Goal: Task Accomplishment & Management: Manage account settings

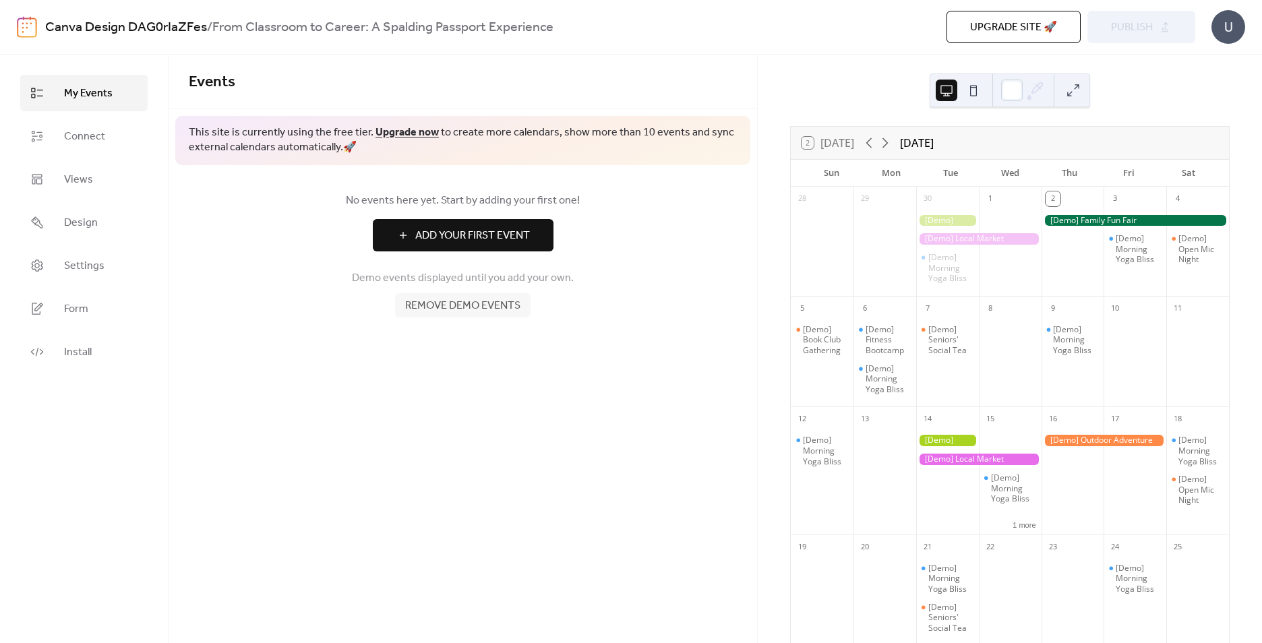
click at [528, 230] on span "Add Your First Event" at bounding box center [472, 236] width 115 height 16
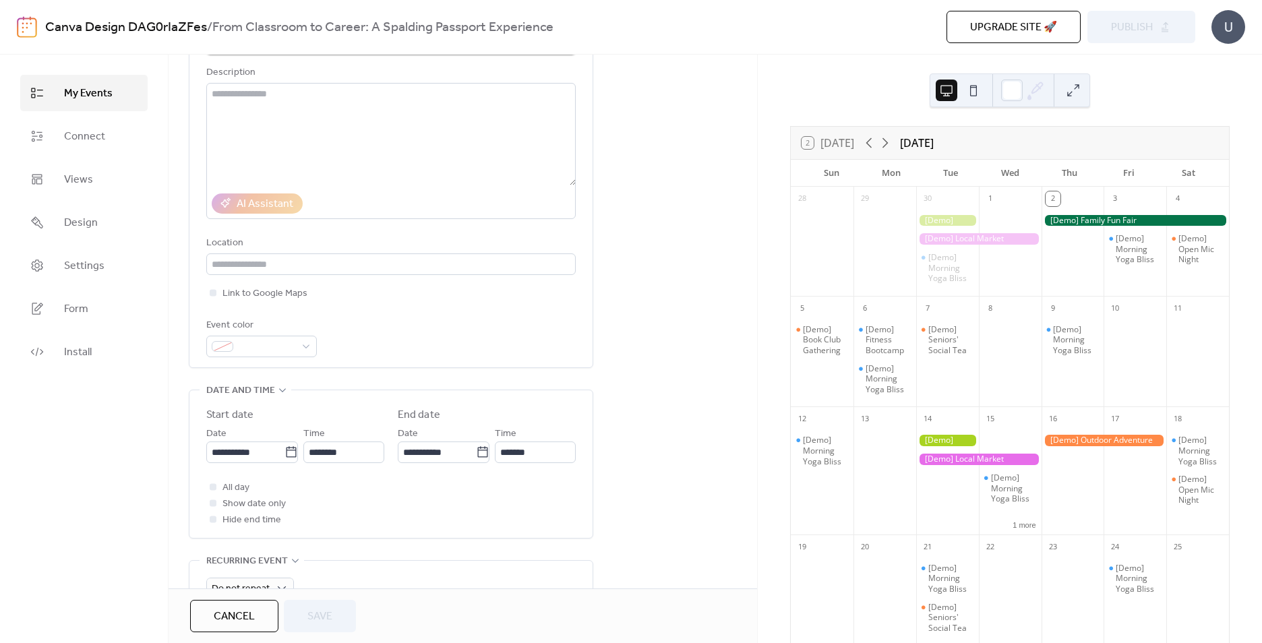
scroll to position [135, 0]
click at [284, 289] on span "Link to Google Maps" at bounding box center [264, 291] width 85 height 16
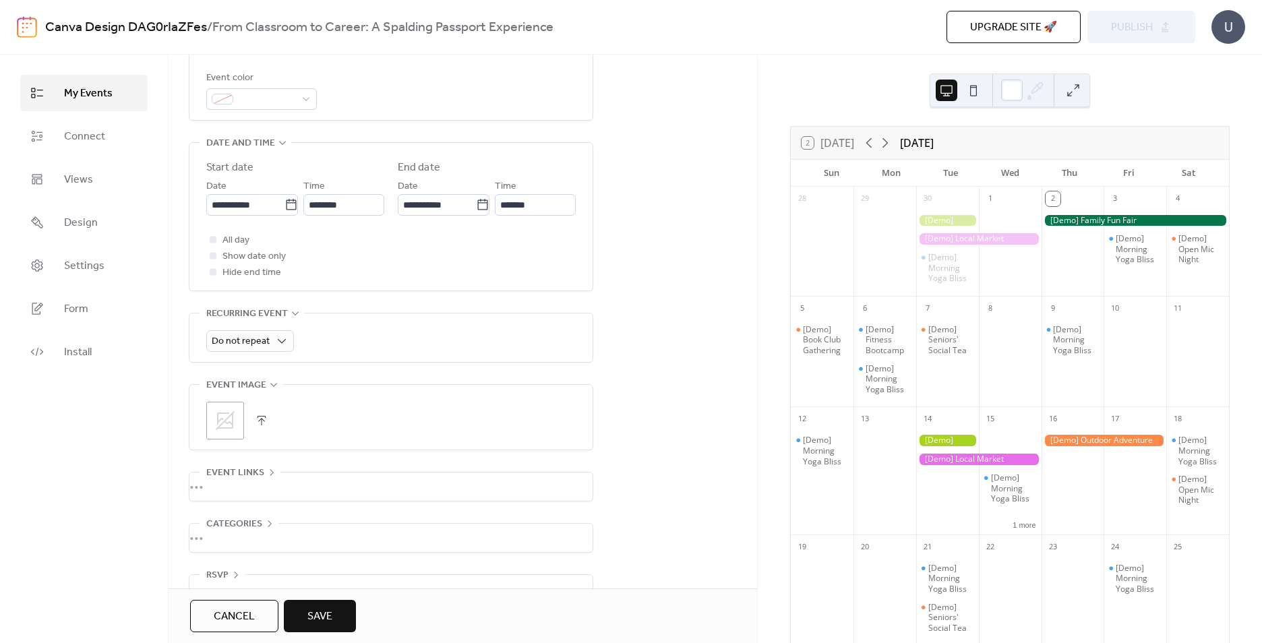
scroll to position [413, 0]
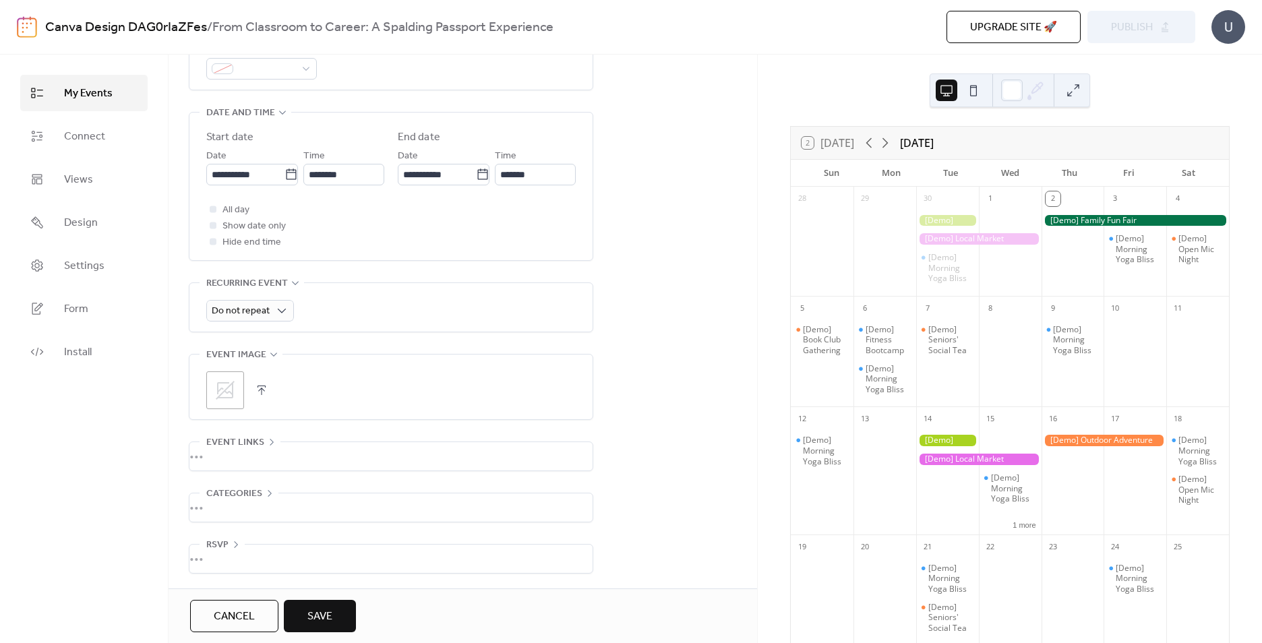
click at [240, 448] on div "•••" at bounding box center [390, 456] width 403 height 28
click at [240, 448] on span "Event links" at bounding box center [235, 440] width 58 height 16
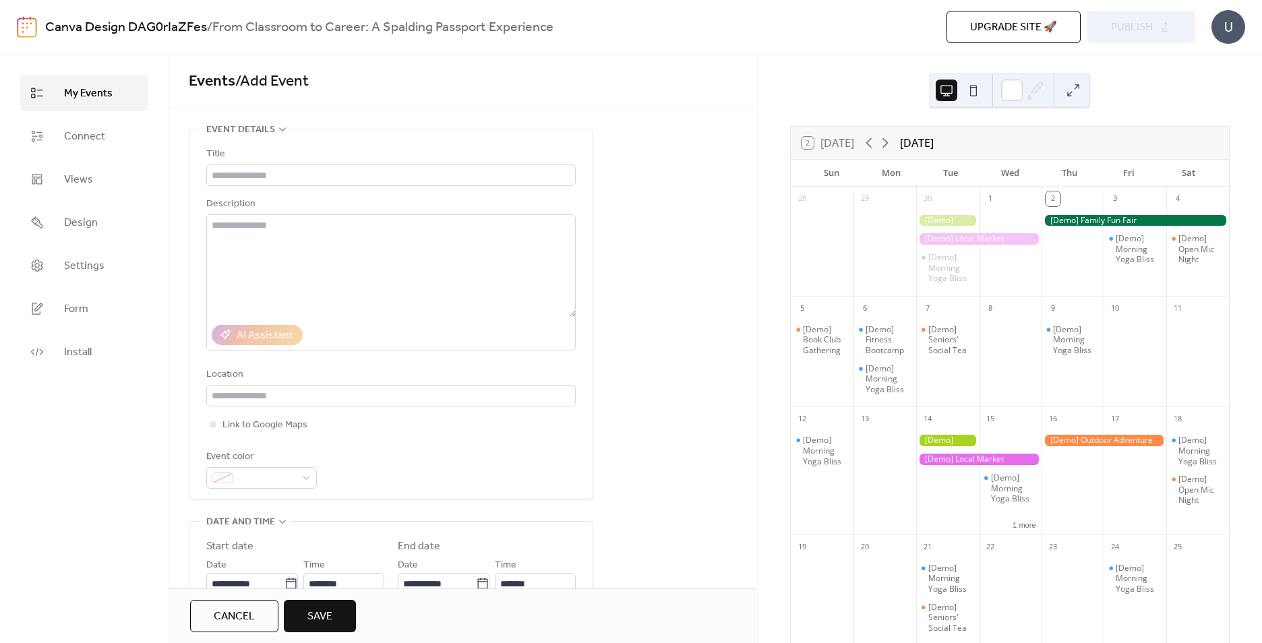
scroll to position [0, 0]
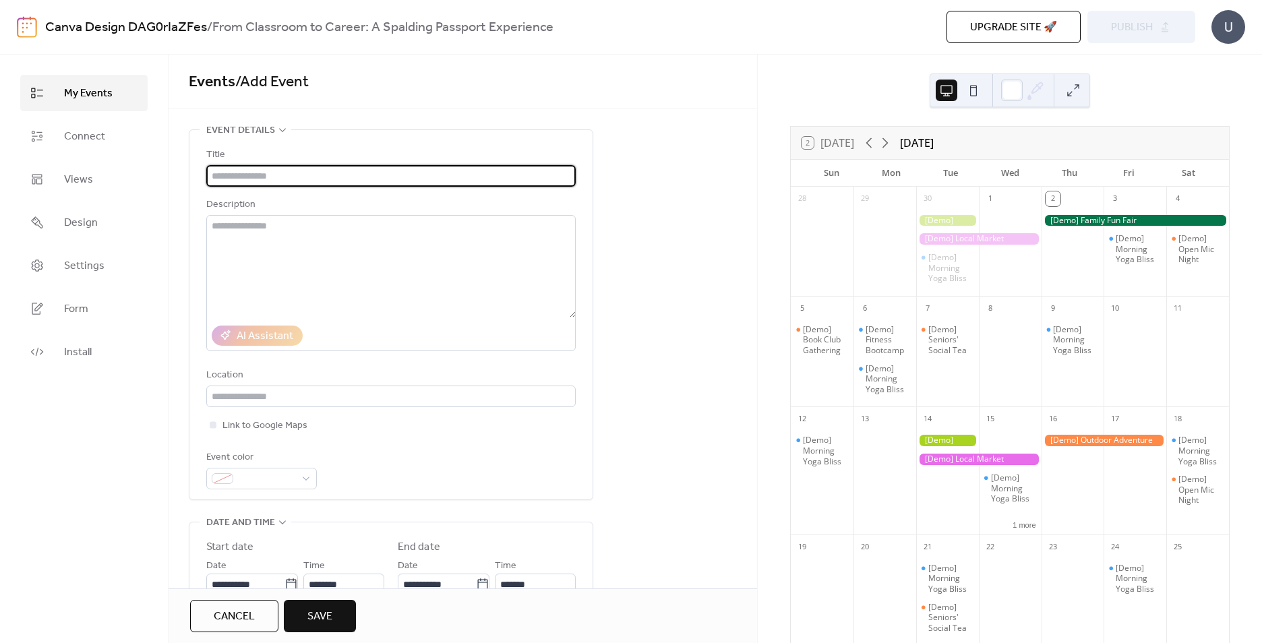
click at [242, 181] on input "text" at bounding box center [390, 176] width 369 height 22
paste input "**********"
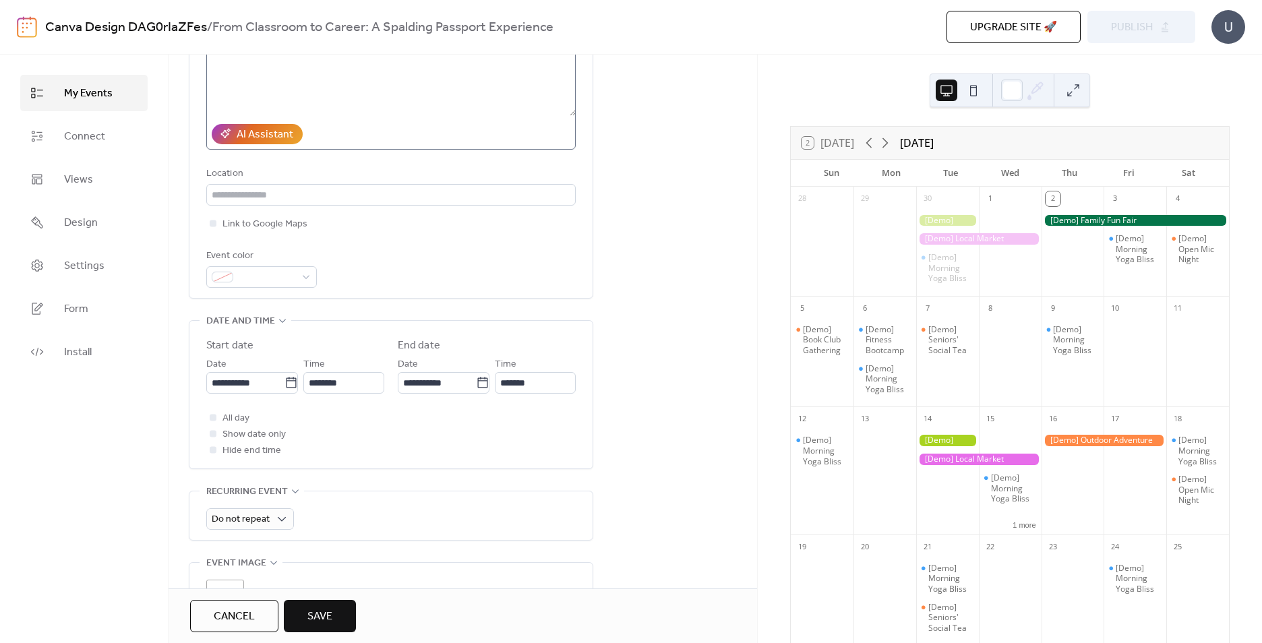
scroll to position [202, 0]
type input "**********"
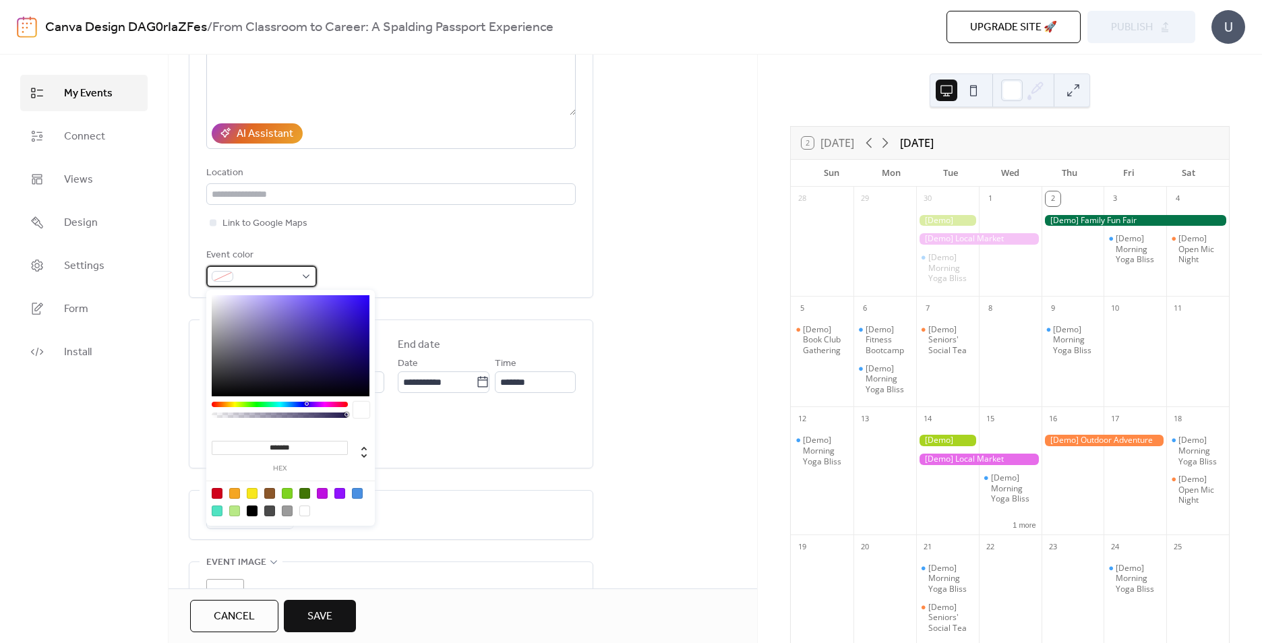
click at [276, 275] on span at bounding box center [267, 277] width 57 height 16
click at [499, 322] on div "**********" at bounding box center [390, 394] width 369 height 148
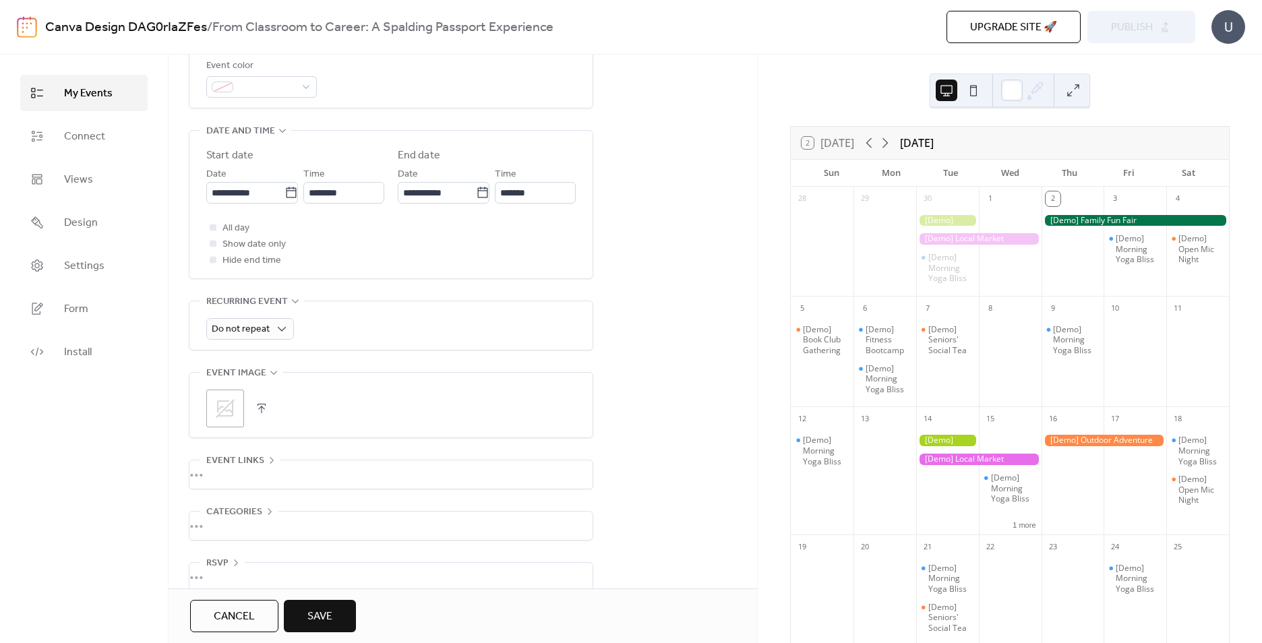
scroll to position [405, 0]
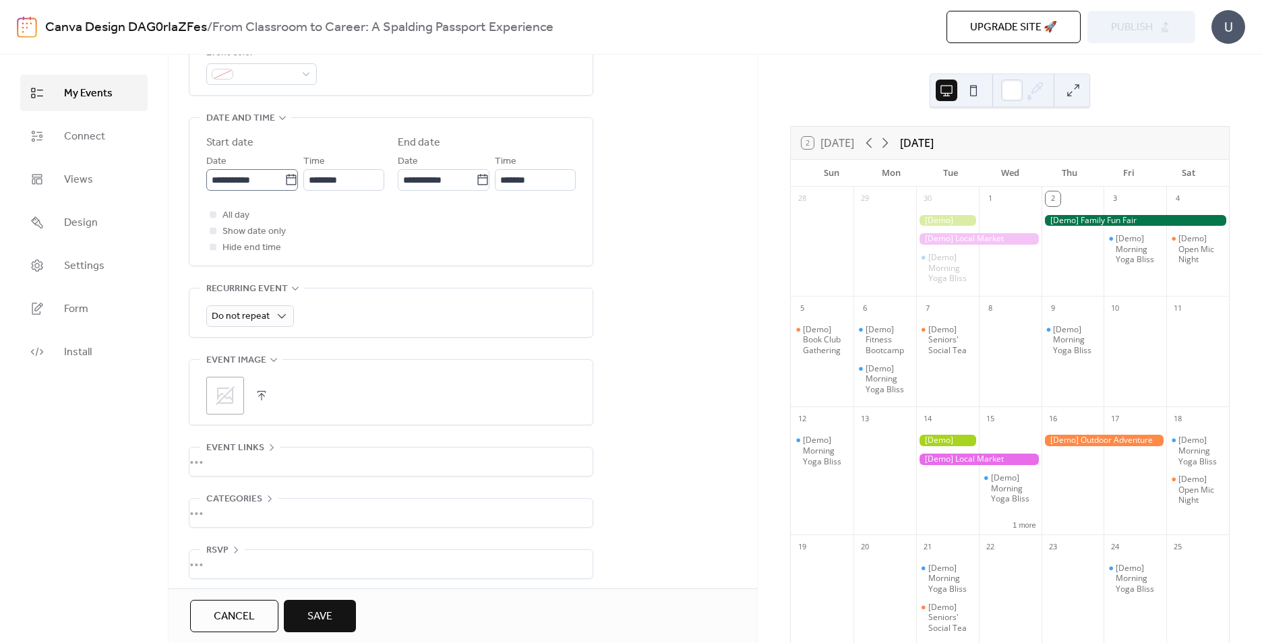
click at [286, 177] on icon at bounding box center [291, 179] width 10 height 11
click at [285, 177] on input "**********" at bounding box center [245, 180] width 78 height 22
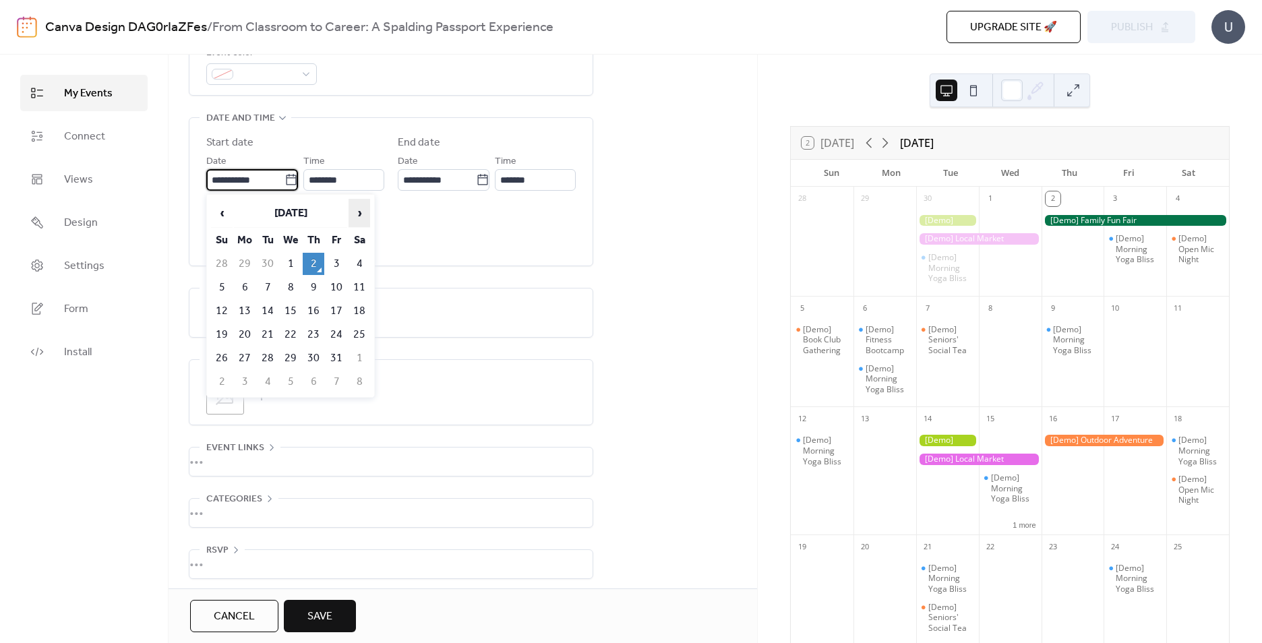
click at [353, 210] on span "›" at bounding box center [359, 213] width 20 height 27
click at [339, 308] on td "13" at bounding box center [337, 311] width 22 height 22
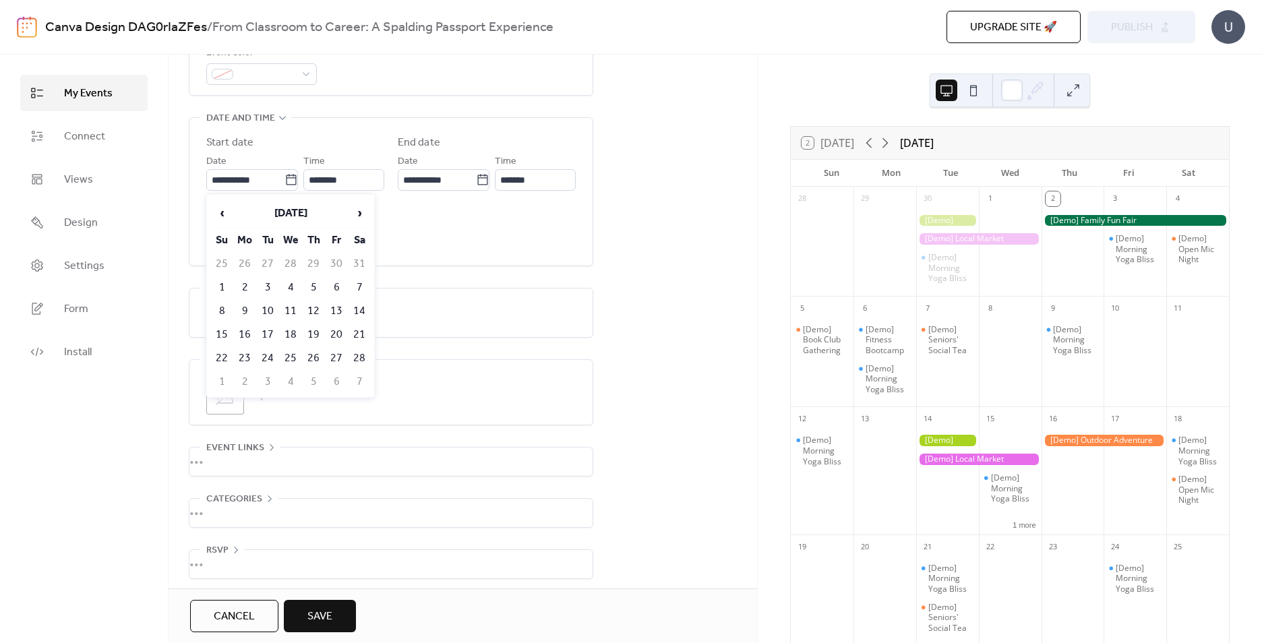
type input "**********"
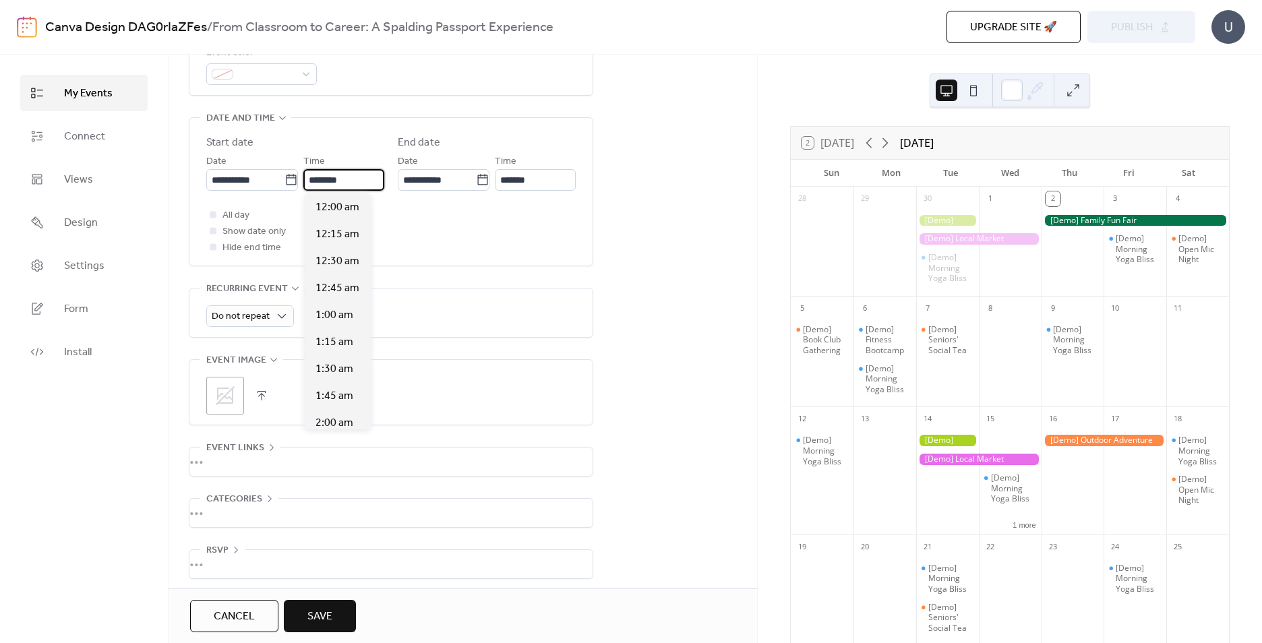
click at [354, 179] on input "********" at bounding box center [343, 180] width 81 height 22
click at [320, 178] on input "********" at bounding box center [343, 180] width 81 height 22
type input "*******"
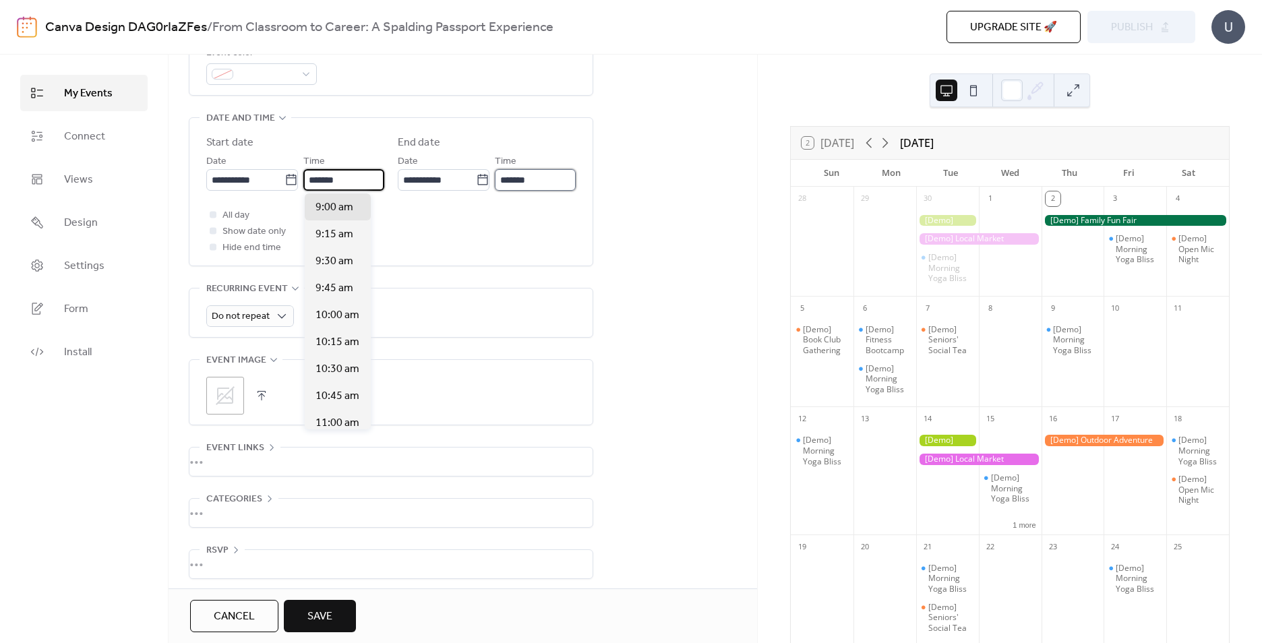
click at [521, 176] on input "*******" at bounding box center [535, 180] width 81 height 22
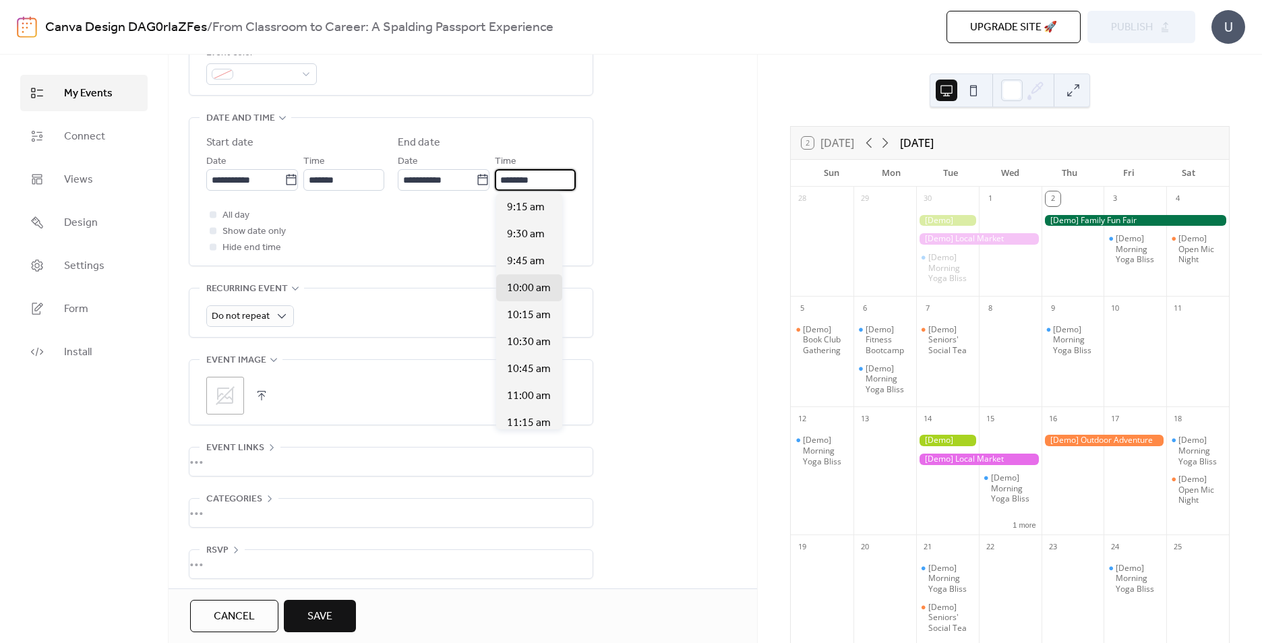
click at [510, 178] on input "********" at bounding box center [535, 180] width 81 height 22
type input "********"
click at [456, 208] on div "All day Show date only Hide end time" at bounding box center [390, 231] width 369 height 49
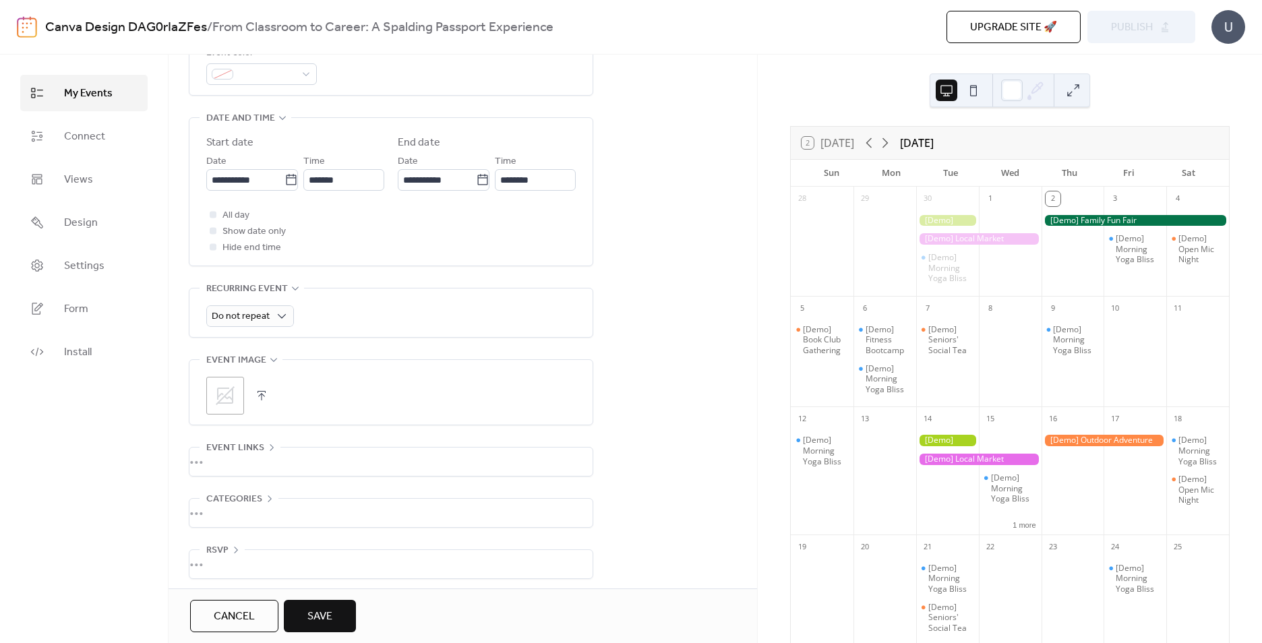
scroll to position [413, 0]
click at [235, 446] on div "•••" at bounding box center [390, 456] width 403 height 28
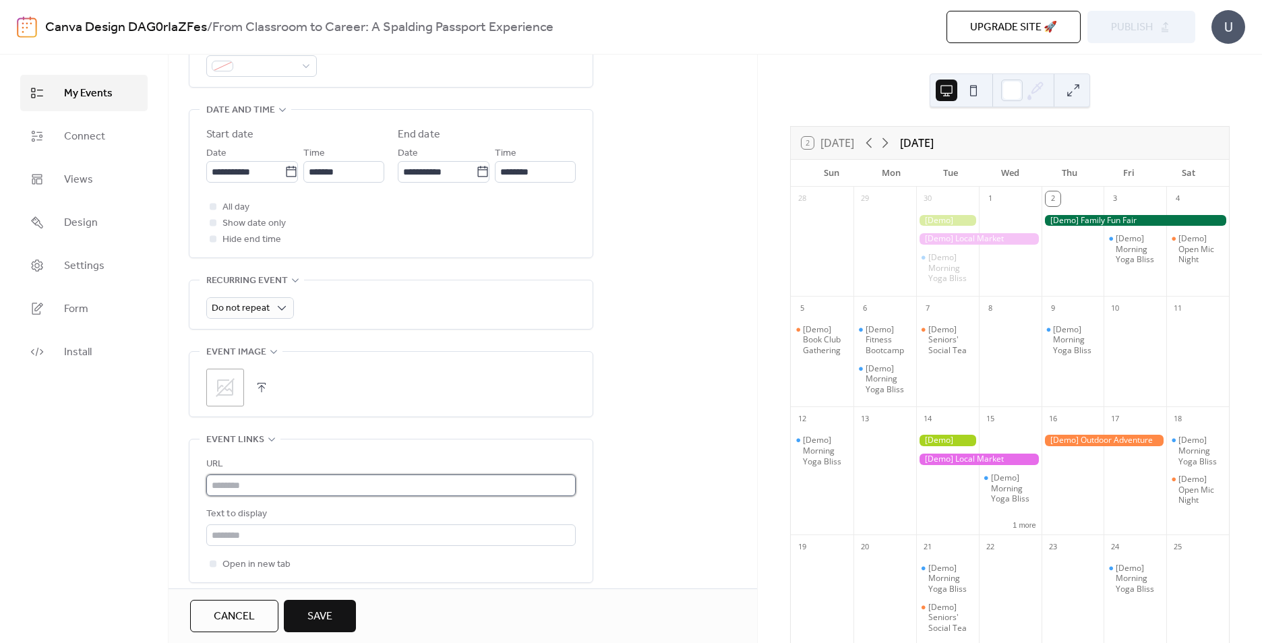
click at [241, 484] on input "text" at bounding box center [390, 486] width 369 height 22
paste input "**********"
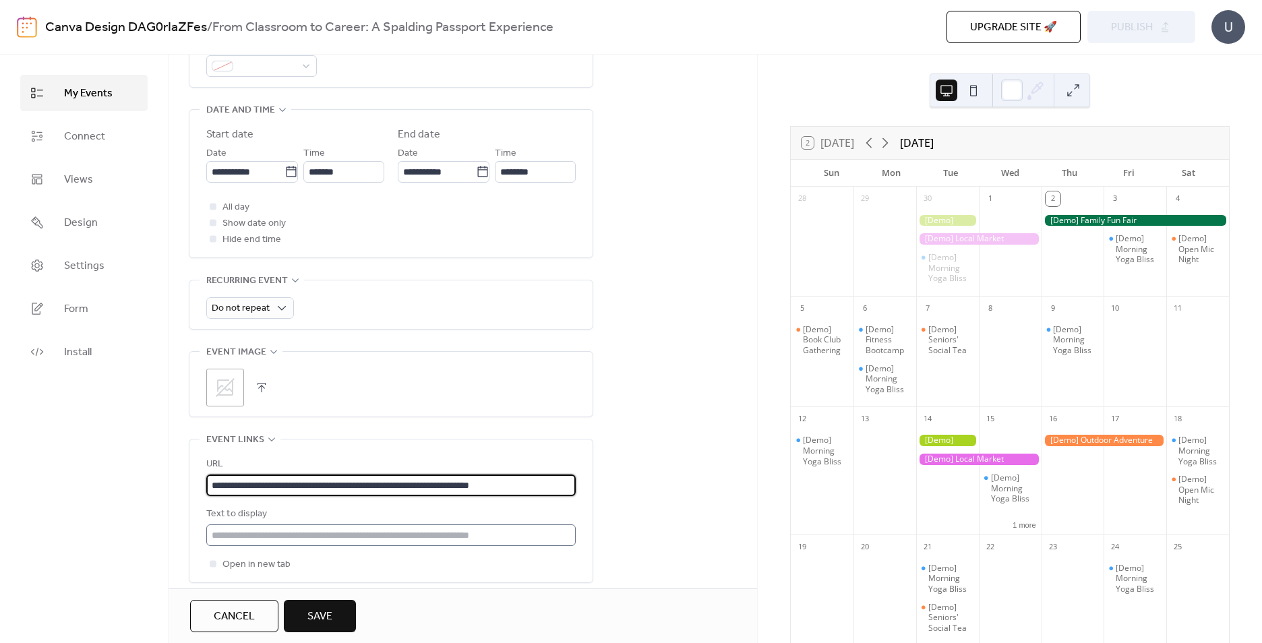
type input "**********"
click at [261, 537] on input "text" at bounding box center [390, 536] width 369 height 22
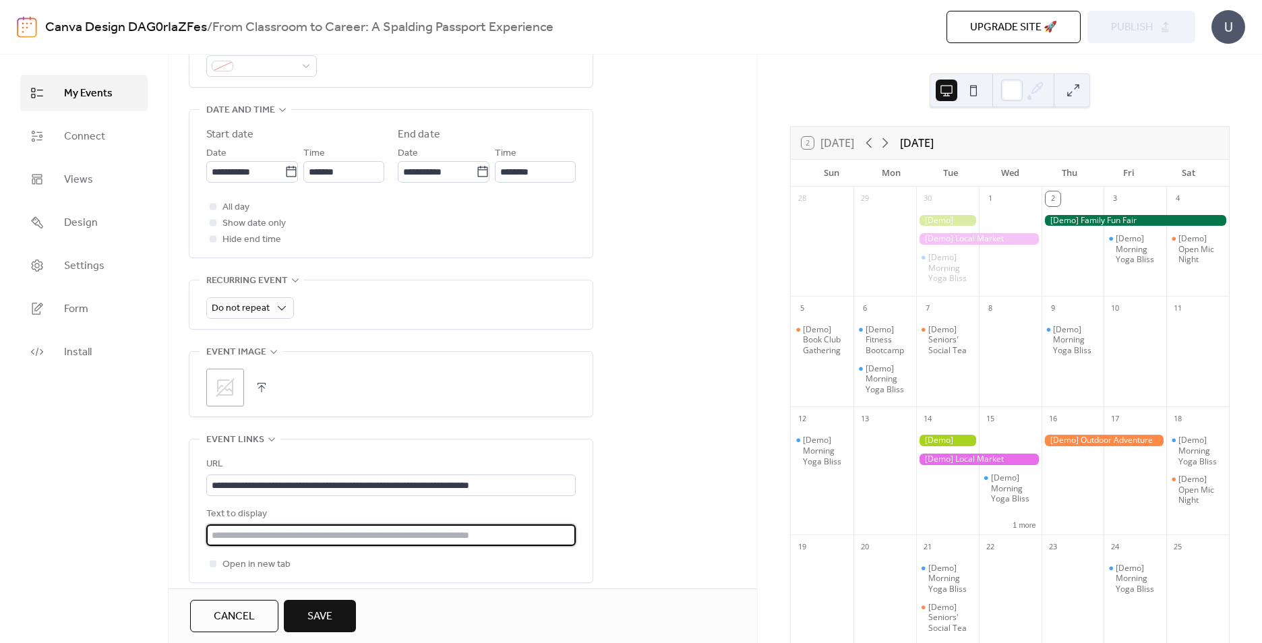
click at [261, 537] on input "text" at bounding box center [390, 536] width 369 height 22
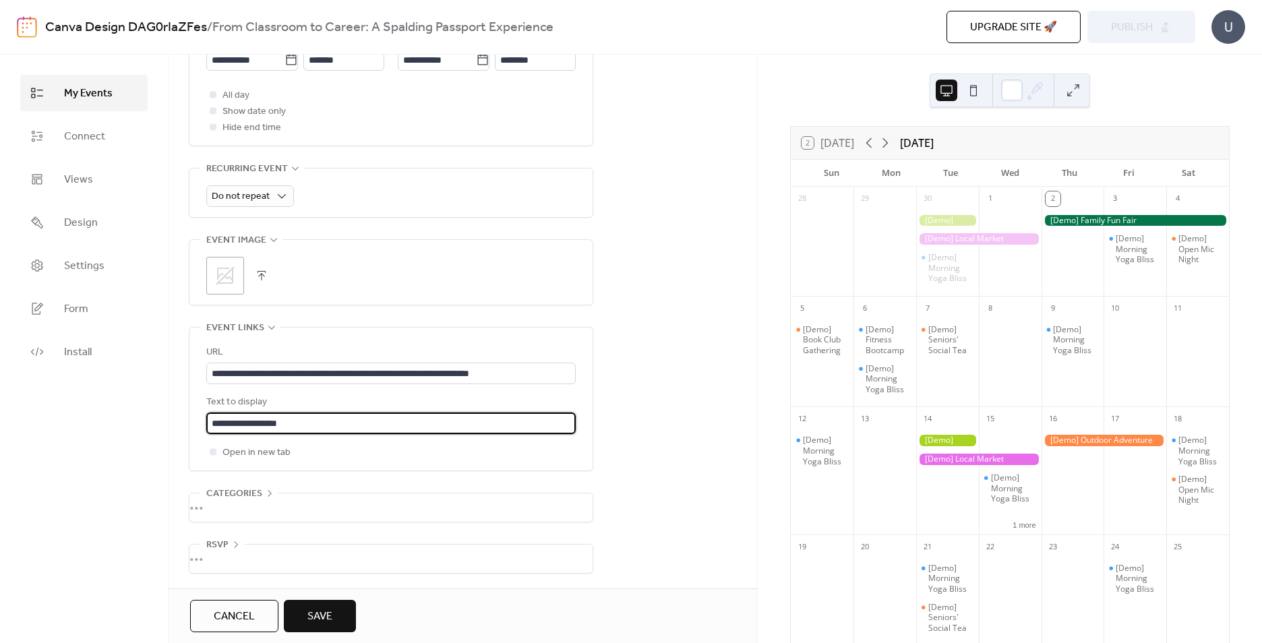
scroll to position [527, 0]
type input "**********"
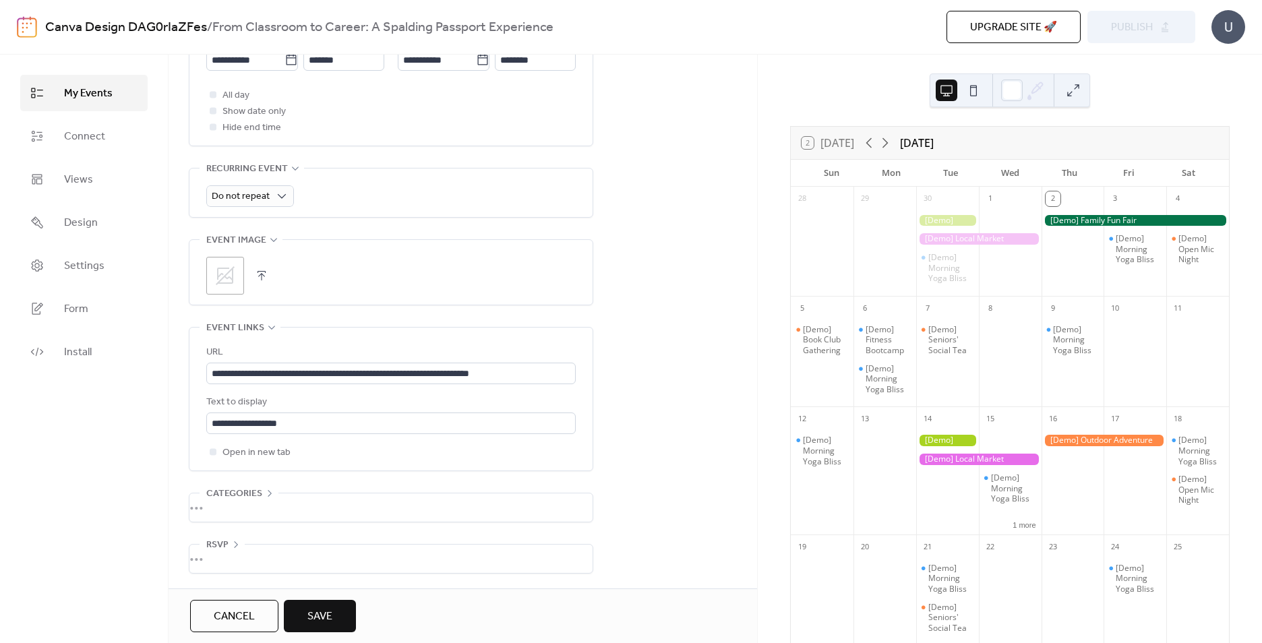
click at [246, 490] on span "Categories" at bounding box center [234, 494] width 56 height 16
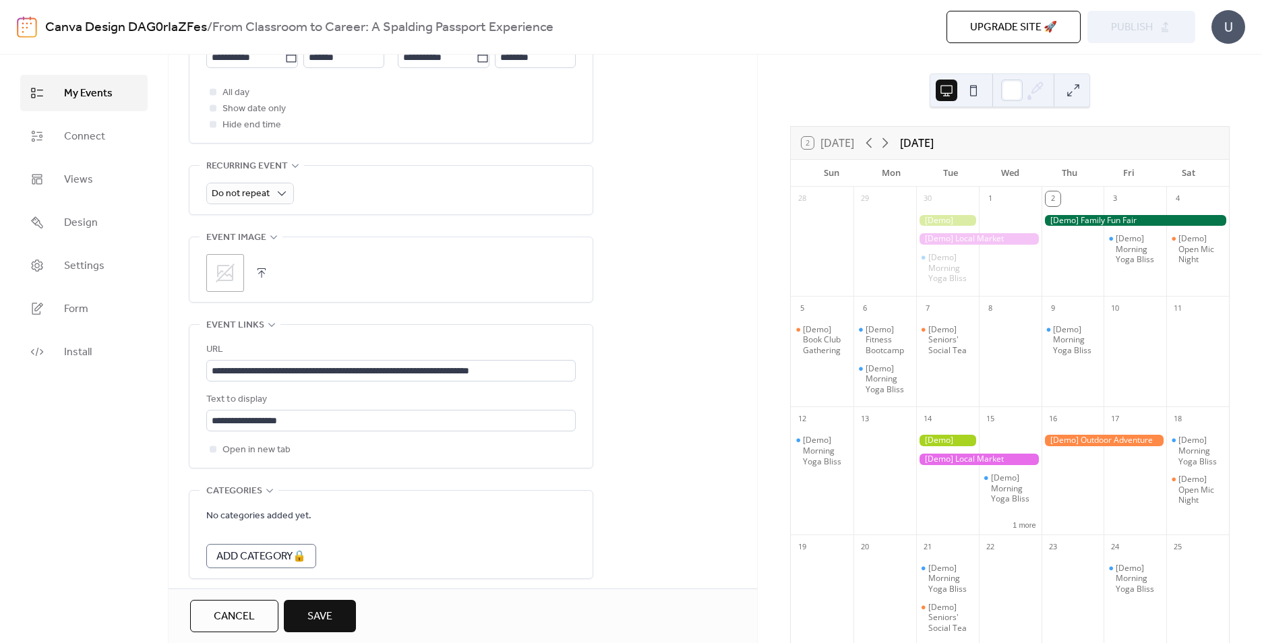
click at [246, 490] on span "Categories" at bounding box center [234, 491] width 56 height 16
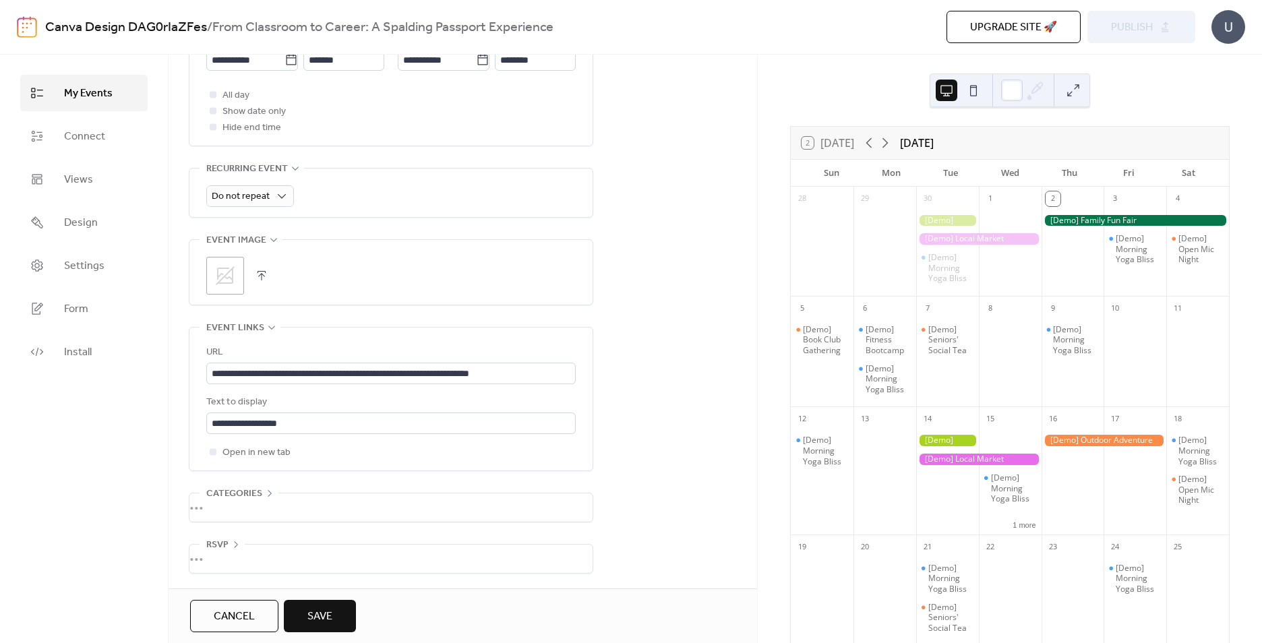
click at [237, 550] on div "•••" at bounding box center [390, 559] width 403 height 28
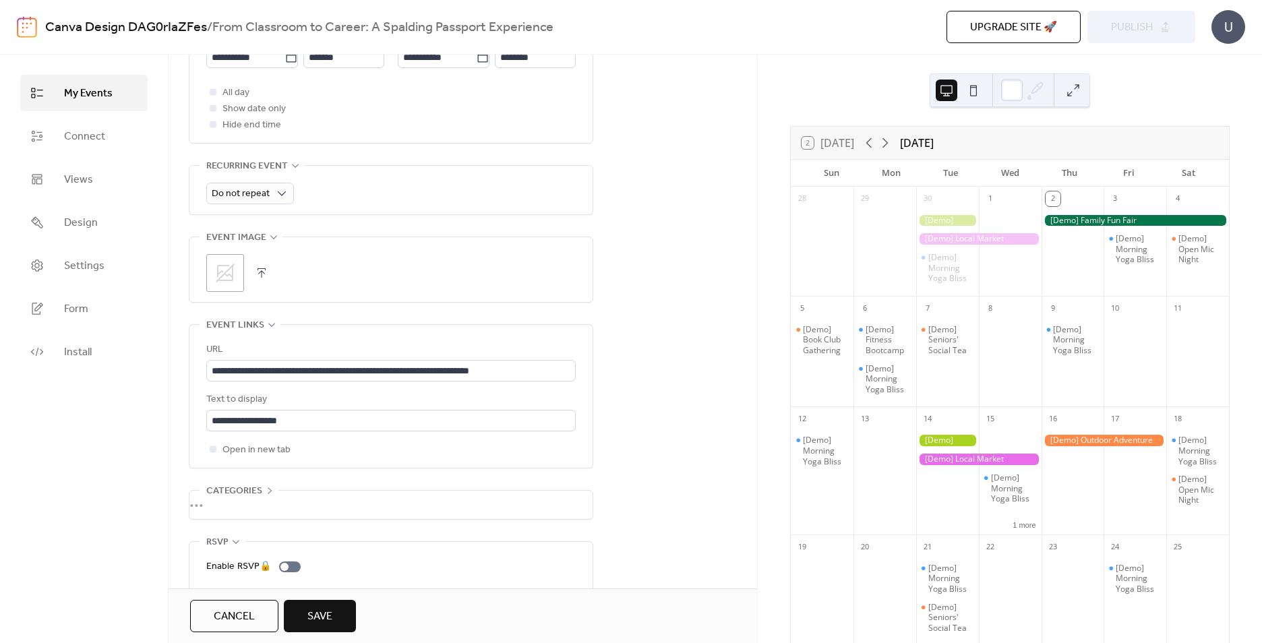
click at [235, 547] on div "RSVP" at bounding box center [222, 542] width 45 height 16
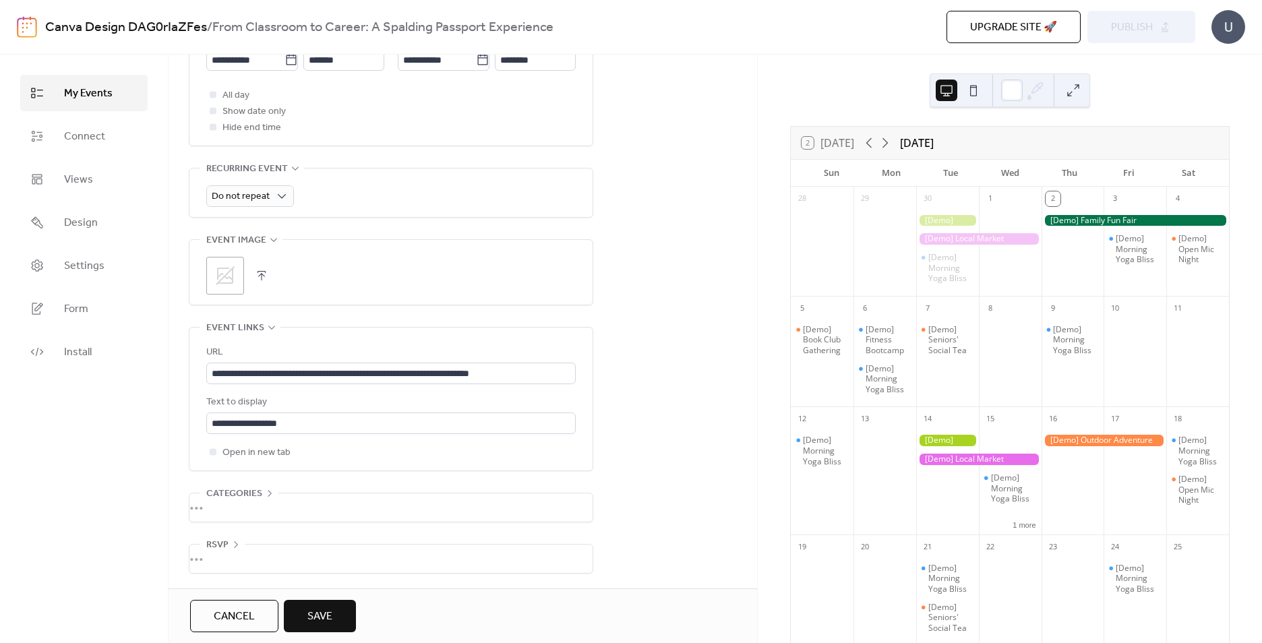
click at [318, 614] on span "Save" at bounding box center [319, 617] width 25 height 16
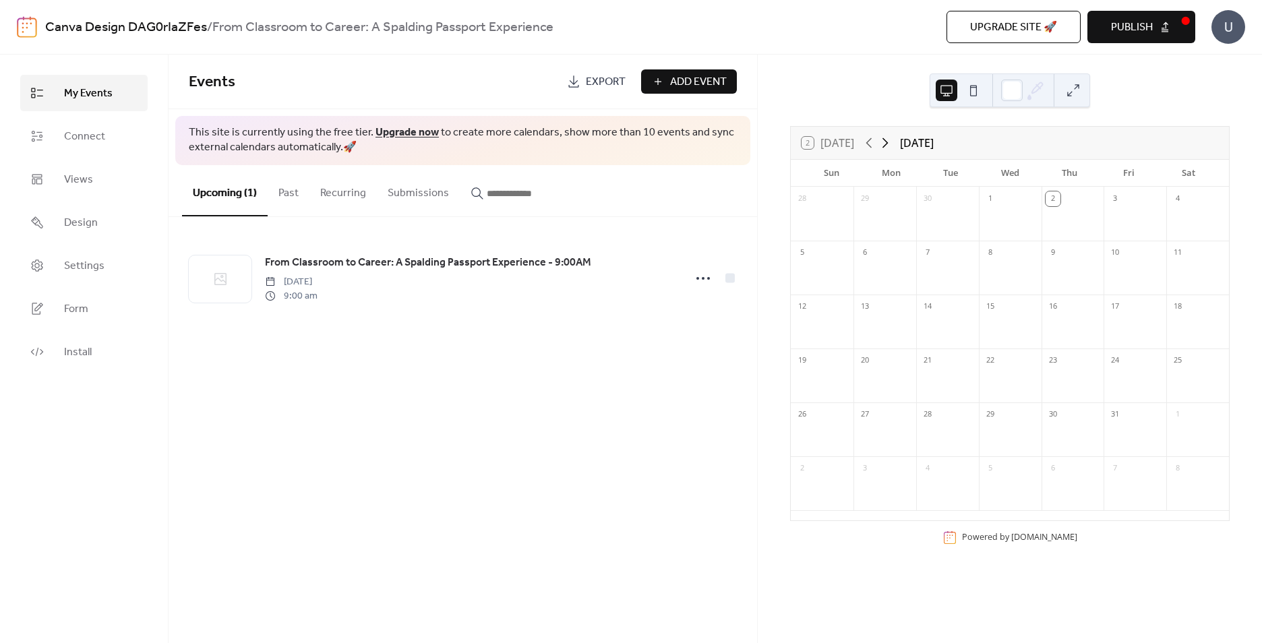
click at [889, 147] on icon at bounding box center [885, 143] width 16 height 16
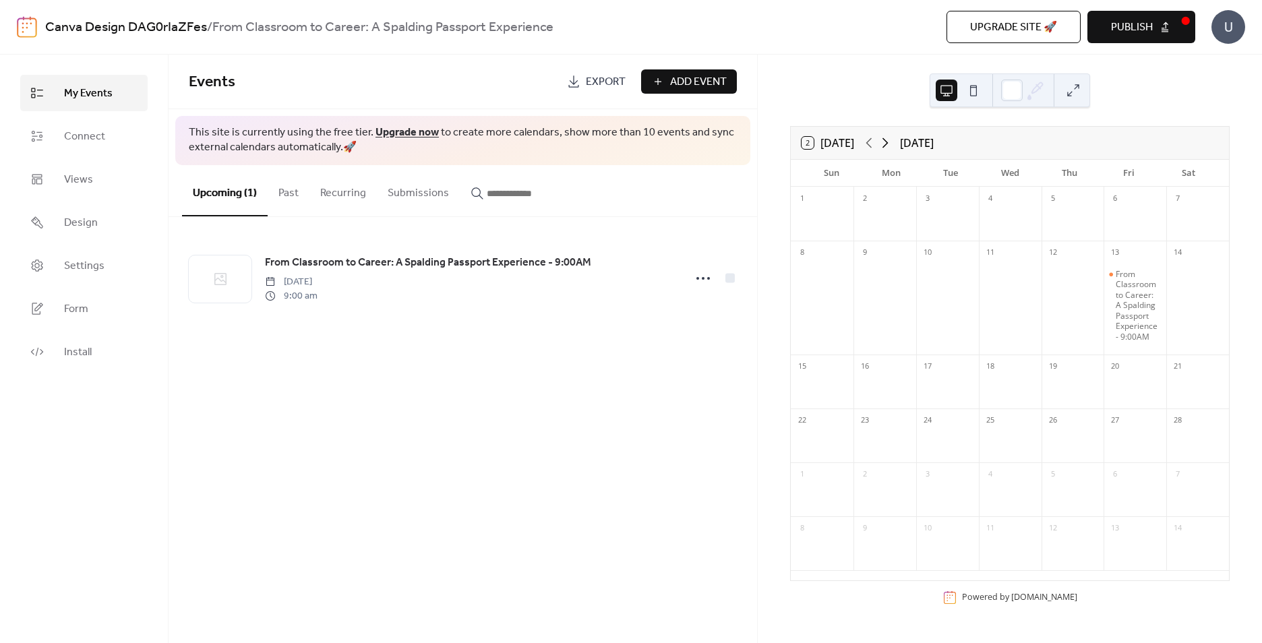
click at [889, 147] on icon at bounding box center [885, 143] width 16 height 16
click at [887, 141] on icon at bounding box center [885, 143] width 16 height 16
click at [609, 79] on span "Export" at bounding box center [606, 82] width 40 height 16
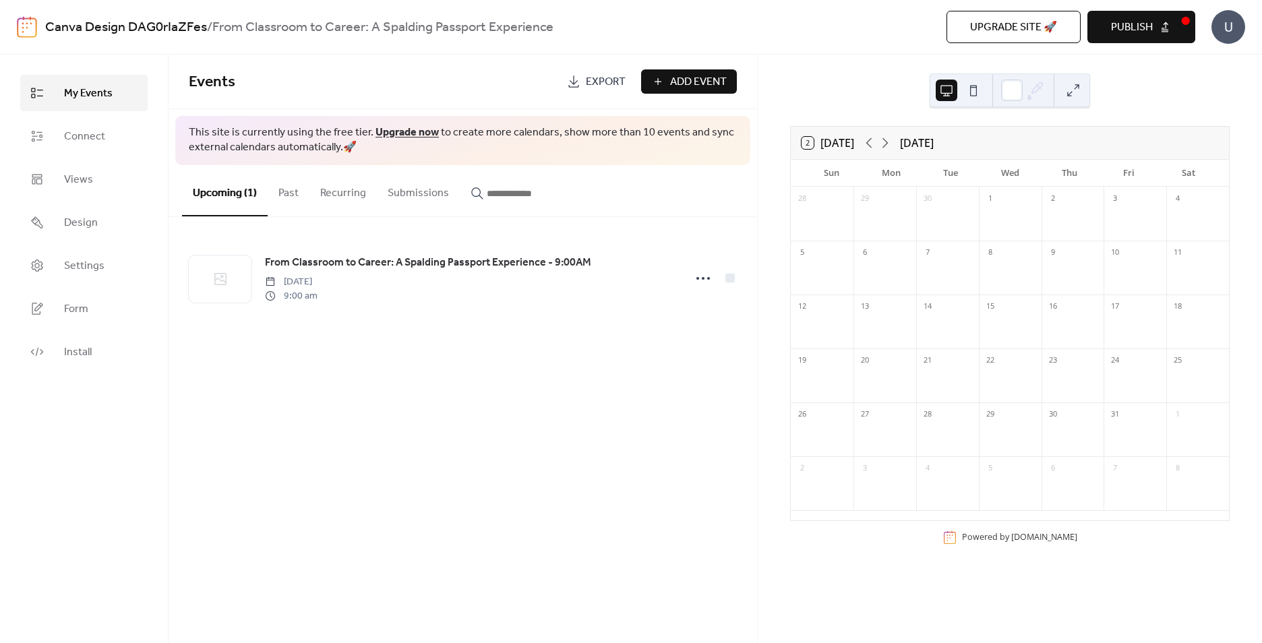
click at [608, 80] on span "Export" at bounding box center [606, 82] width 40 height 16
click at [657, 346] on div "Events Export Add Event This site is currently using the free tier. Upgrade now…" at bounding box center [463, 349] width 589 height 589
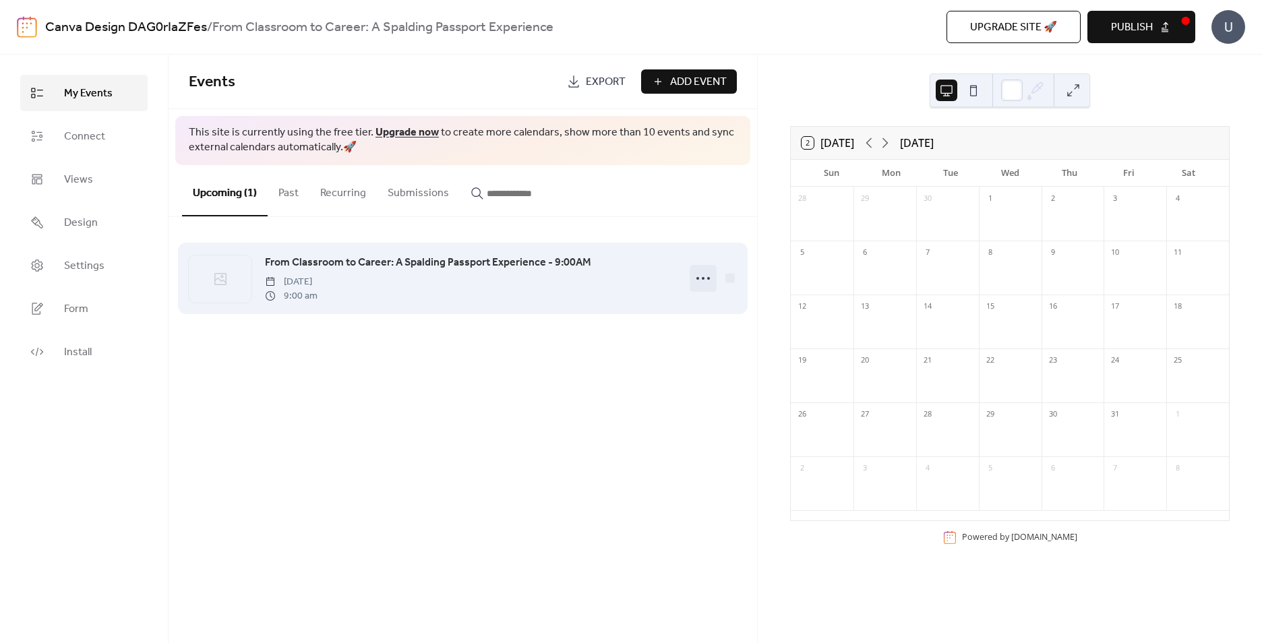
click at [703, 277] on icon at bounding box center [703, 279] width 22 height 22
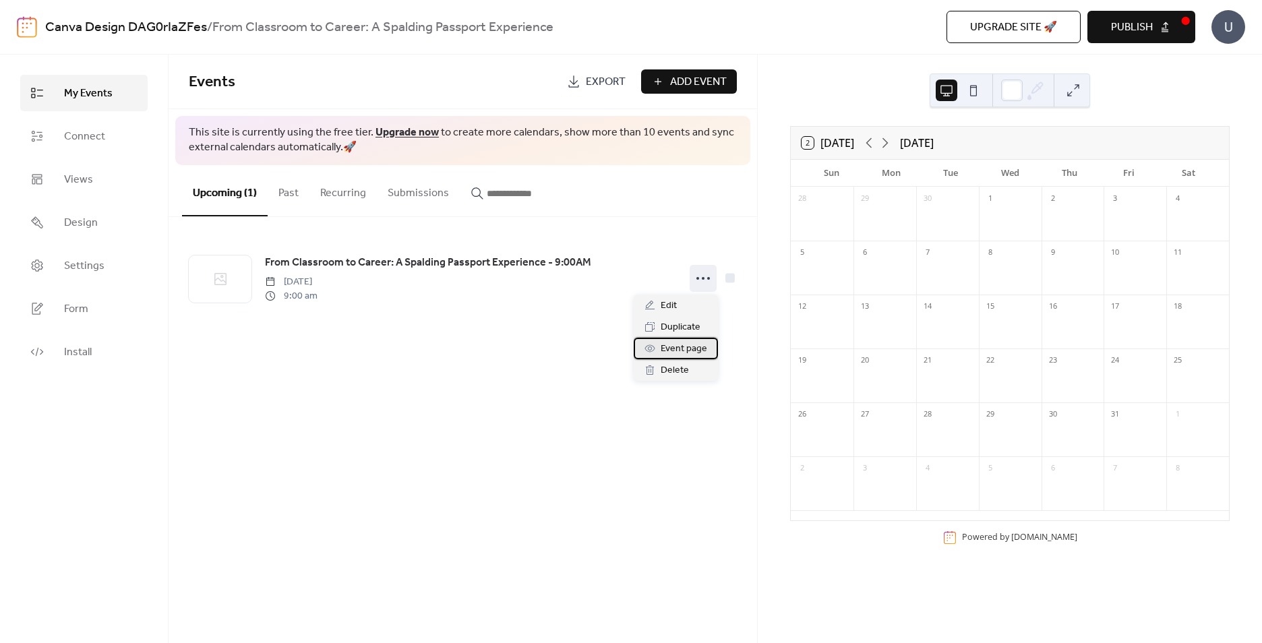
click at [687, 349] on span "Event page" at bounding box center [684, 349] width 47 height 16
click at [1139, 29] on span "Publish" at bounding box center [1132, 28] width 42 height 16
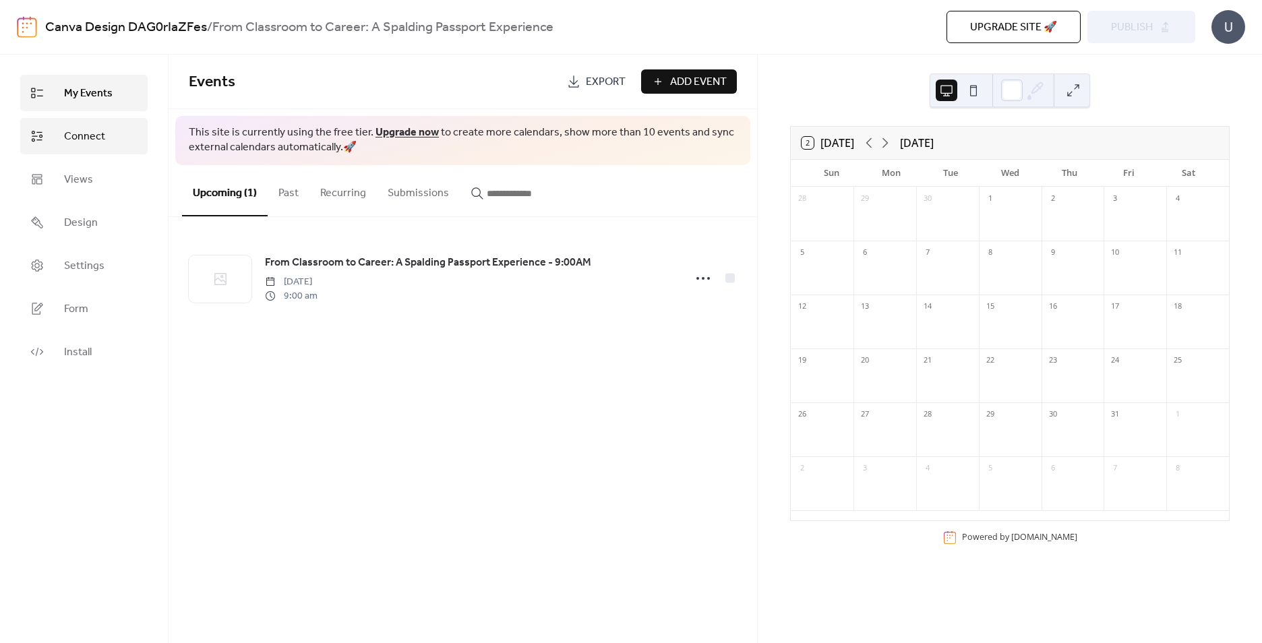
click at [111, 135] on link "Connect" at bounding box center [83, 136] width 127 height 36
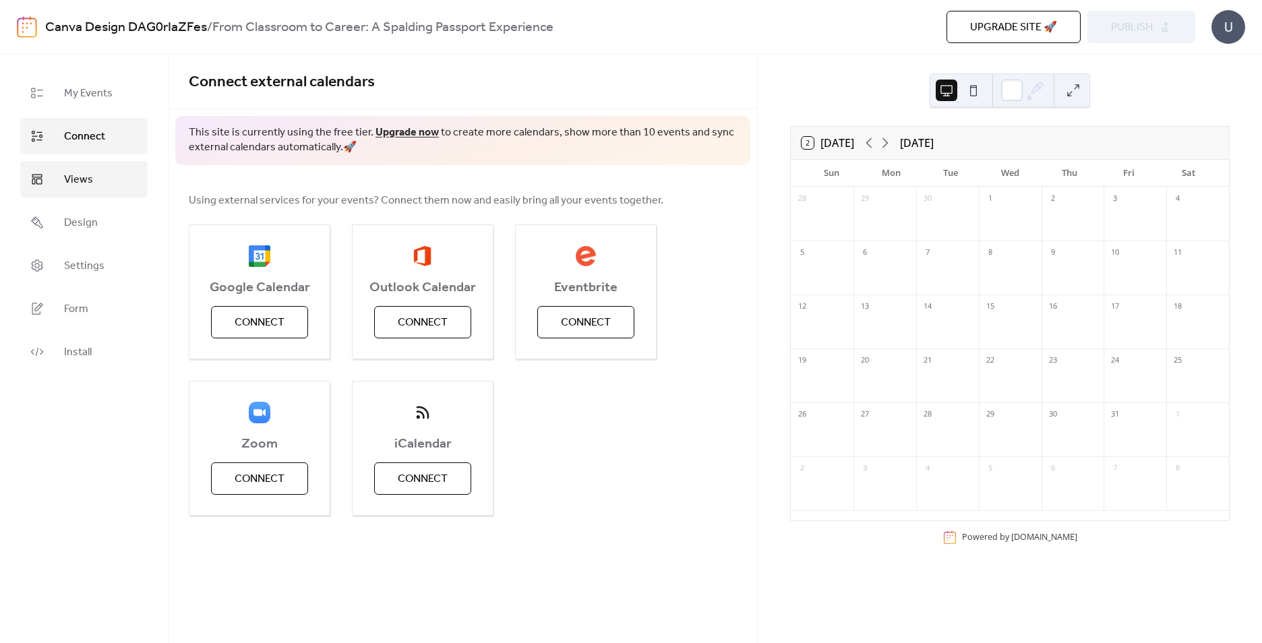
click at [98, 189] on link "Views" at bounding box center [83, 179] width 127 height 36
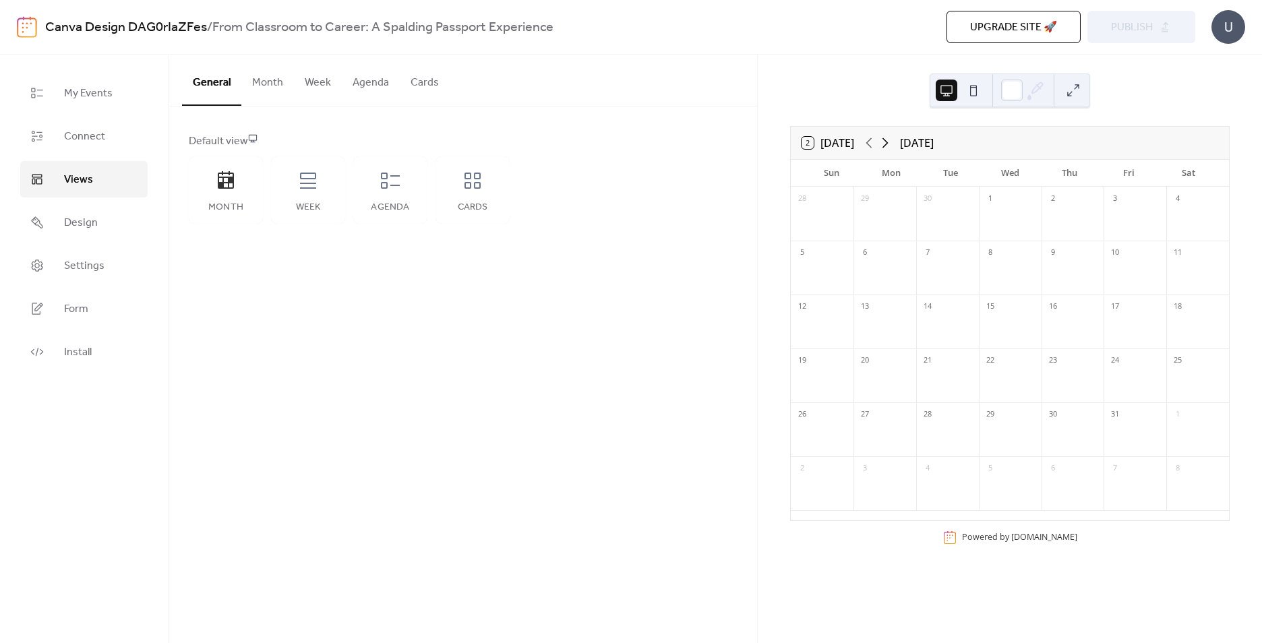
click at [887, 144] on icon at bounding box center [885, 143] width 16 height 16
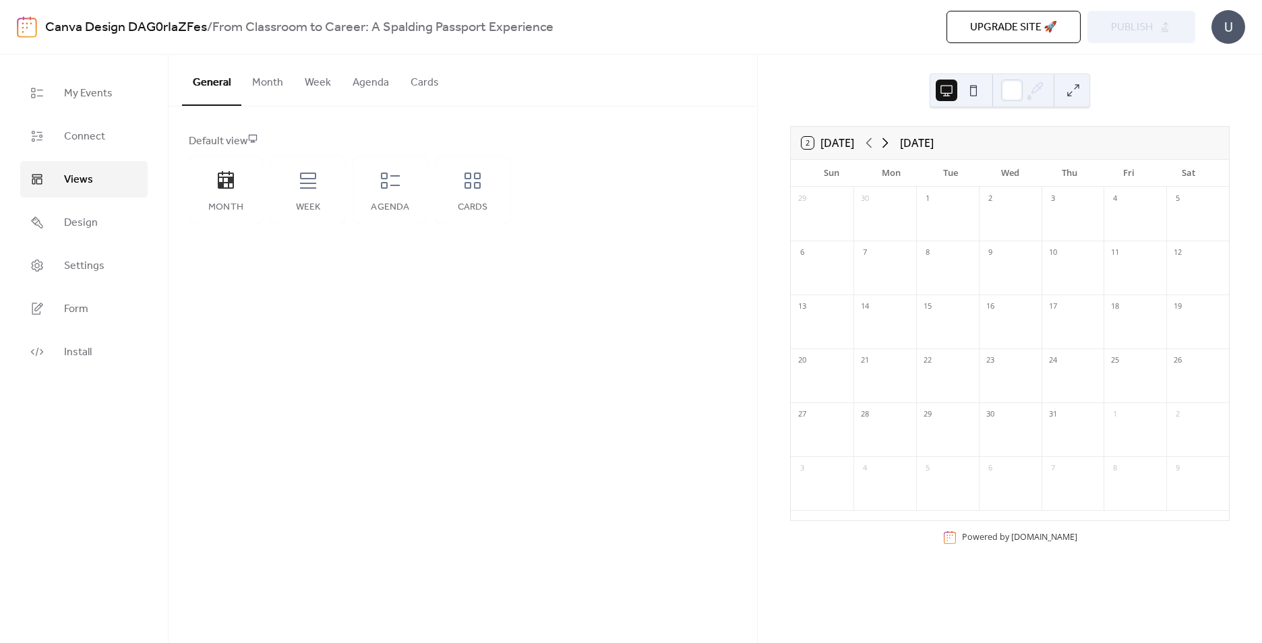
click at [887, 144] on icon at bounding box center [885, 143] width 16 height 16
click at [868, 326] on div at bounding box center [885, 330] width 63 height 28
click at [877, 139] on icon at bounding box center [869, 143] width 16 height 16
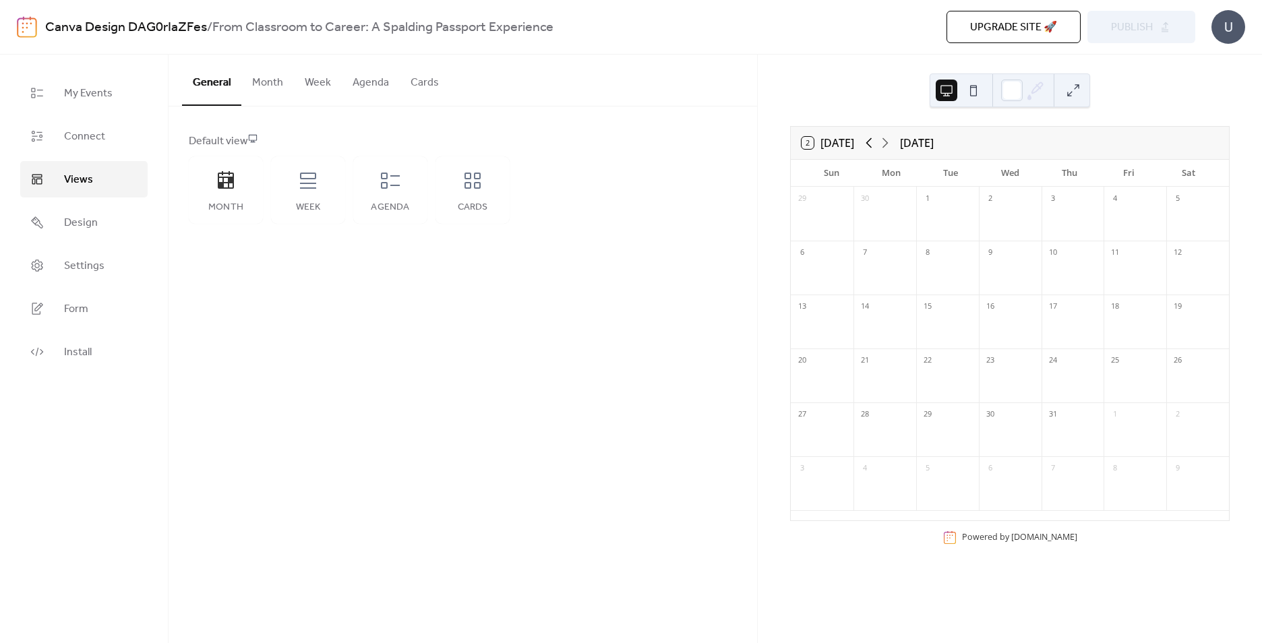
click at [877, 139] on icon at bounding box center [869, 143] width 16 height 16
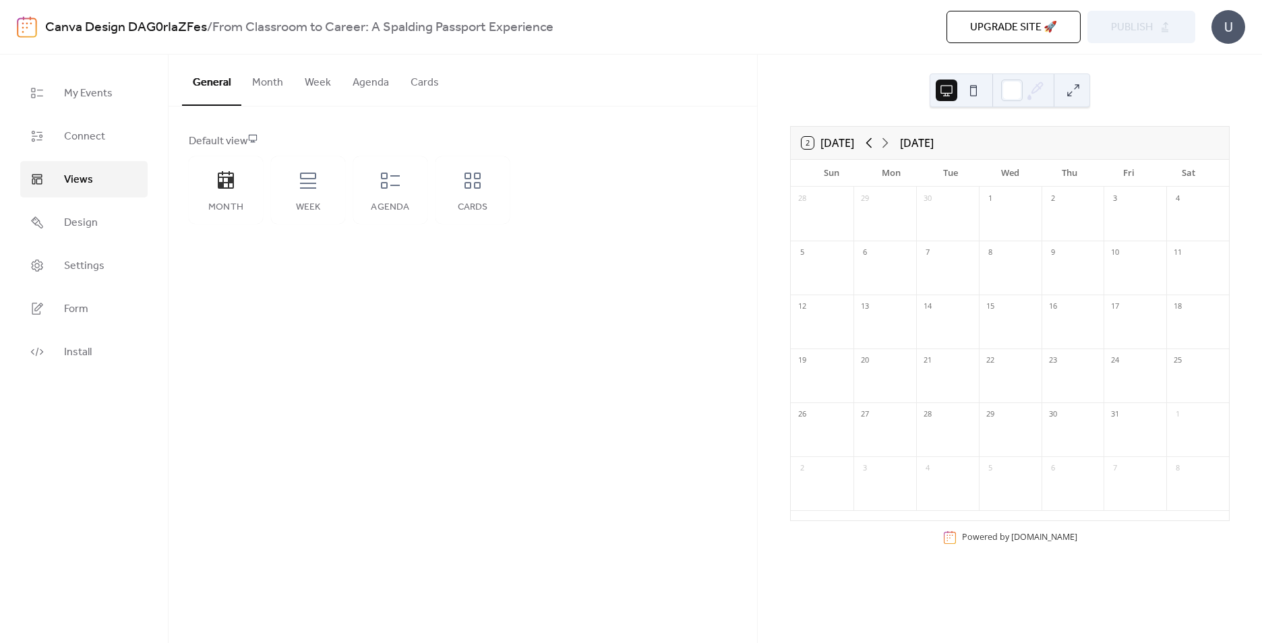
click at [877, 139] on icon at bounding box center [869, 143] width 16 height 16
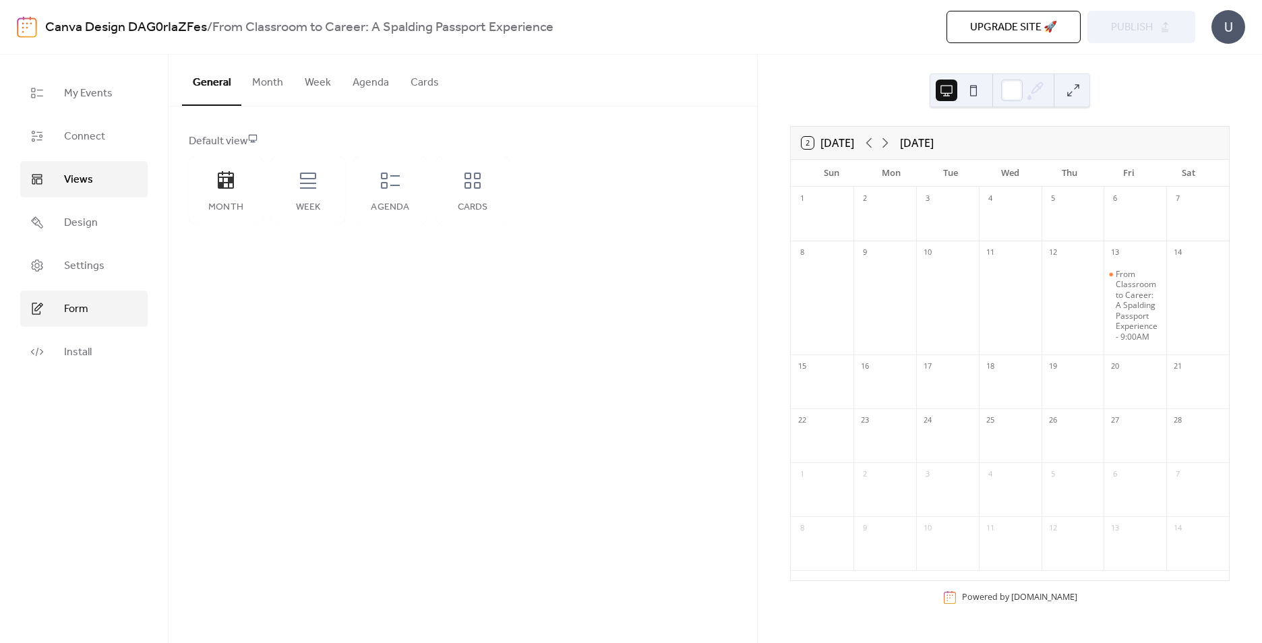
click at [94, 315] on link "Form" at bounding box center [83, 309] width 127 height 36
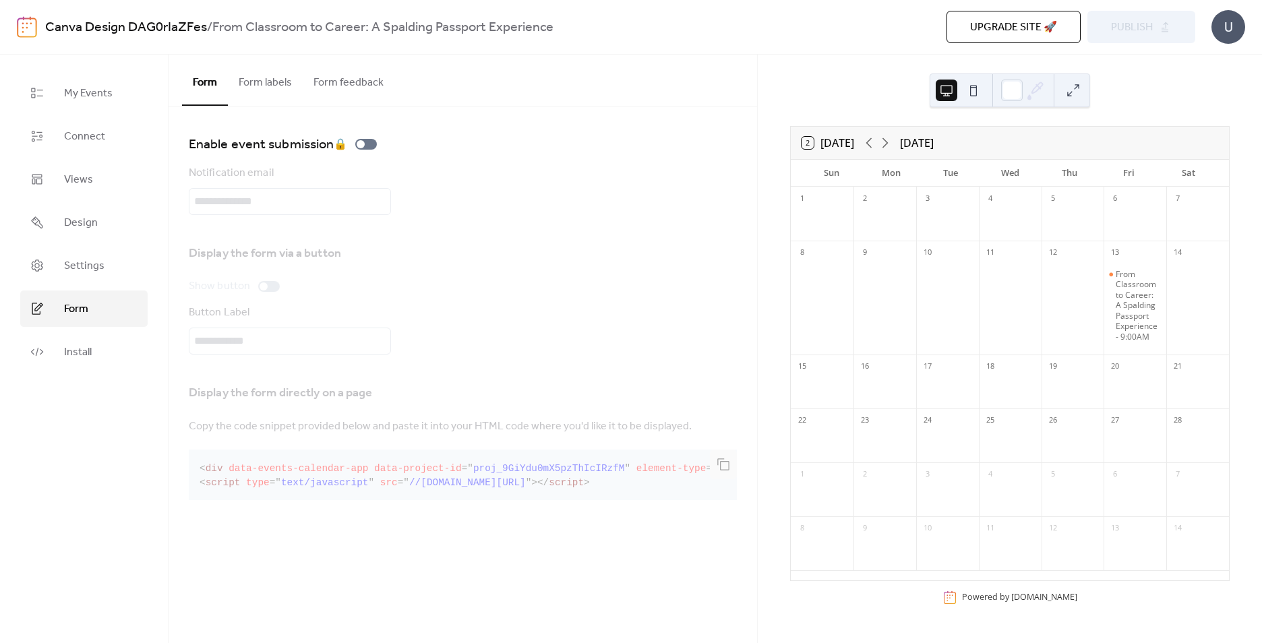
click at [234, 319] on div "Display the form via a button Show button Button Label" at bounding box center [463, 294] width 548 height 119
click at [274, 82] on button "Form labels" at bounding box center [265, 80] width 75 height 50
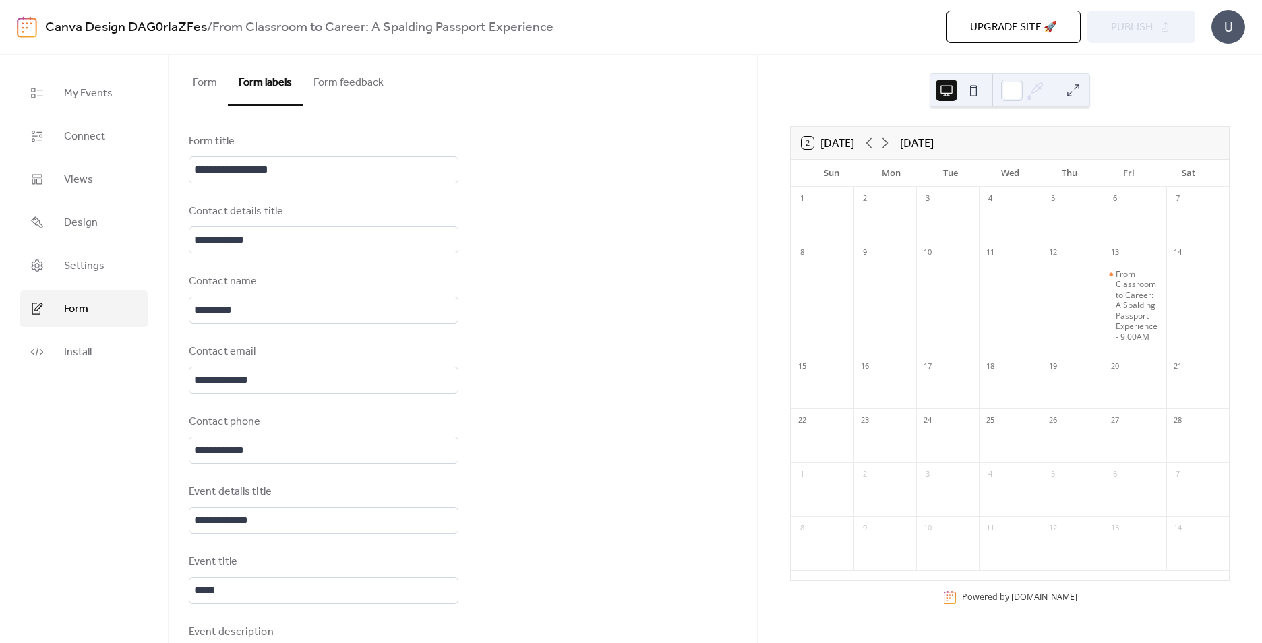
click at [320, 84] on button "Form feedback" at bounding box center [349, 80] width 92 height 50
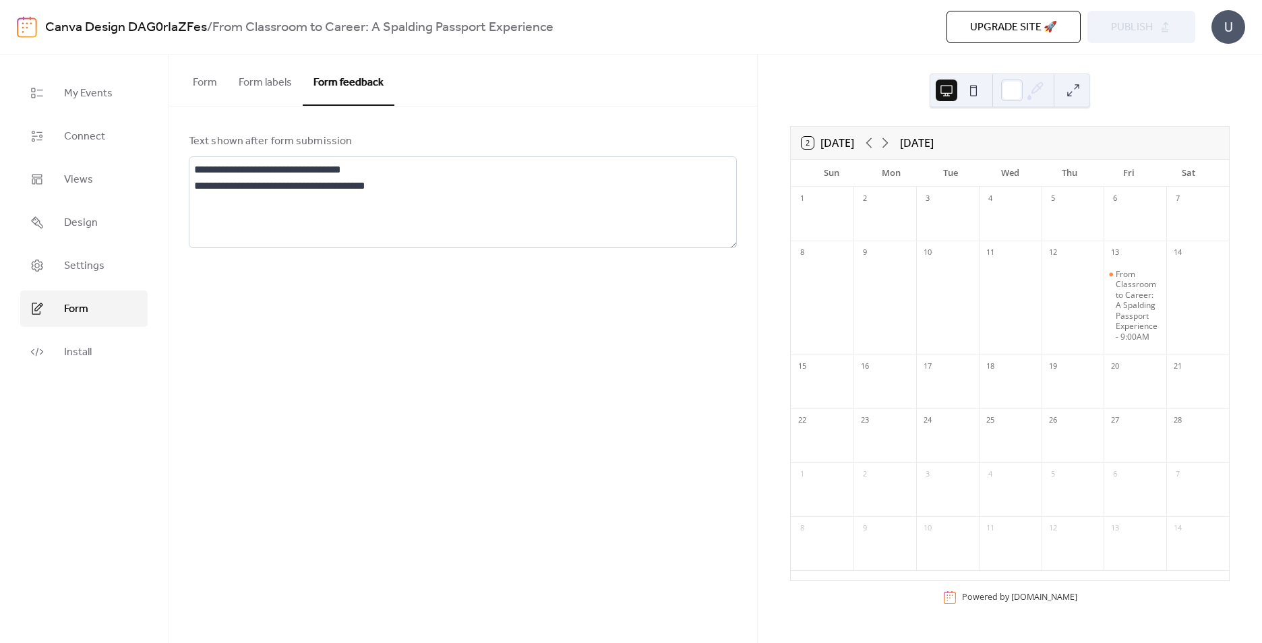
click at [207, 81] on button "Form" at bounding box center [205, 80] width 46 height 50
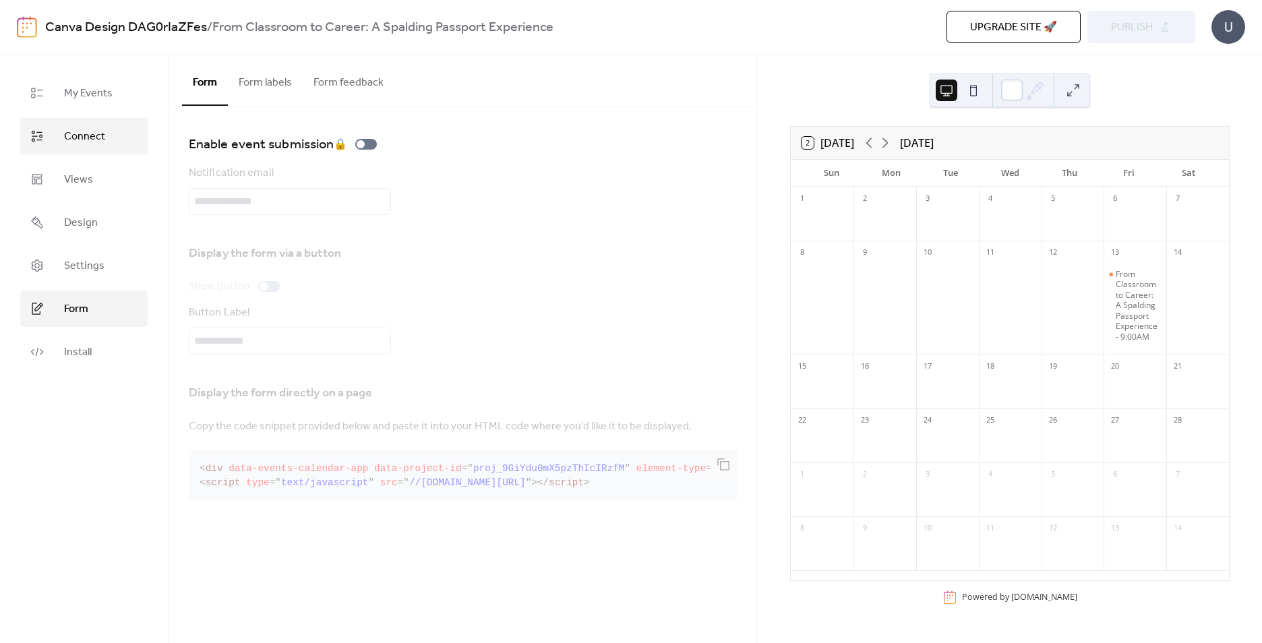
click at [90, 133] on span "Connect" at bounding box center [84, 137] width 41 height 16
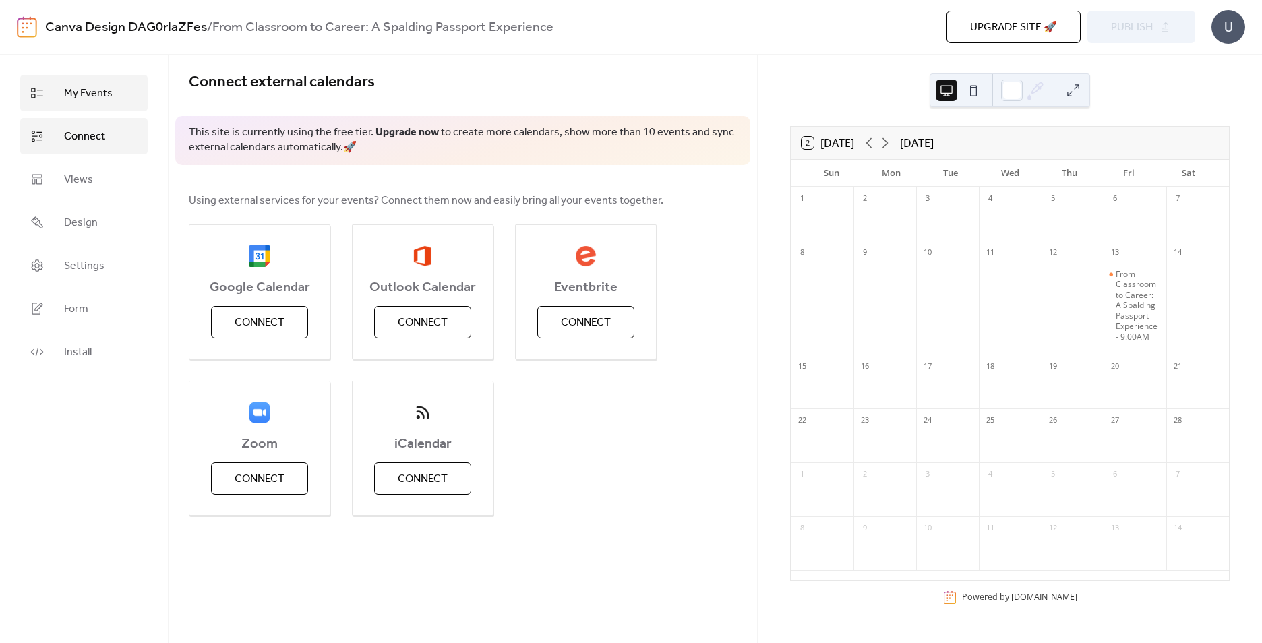
click at [96, 92] on span "My Events" at bounding box center [88, 94] width 49 height 16
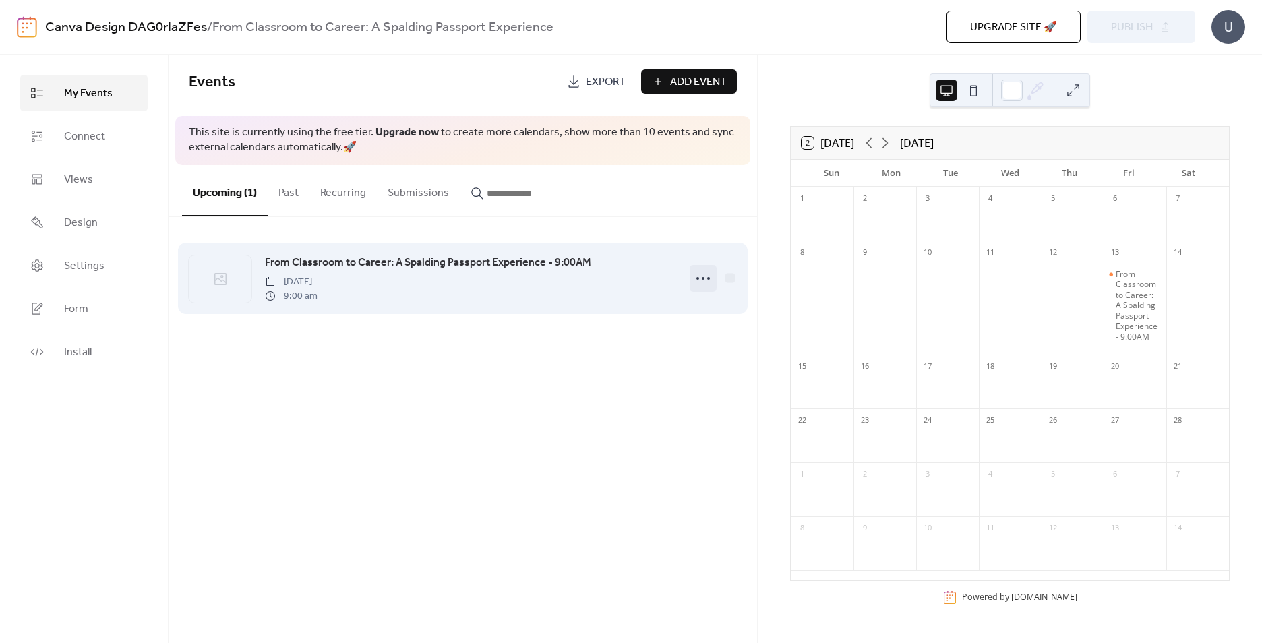
click at [700, 276] on icon at bounding box center [703, 279] width 22 height 22
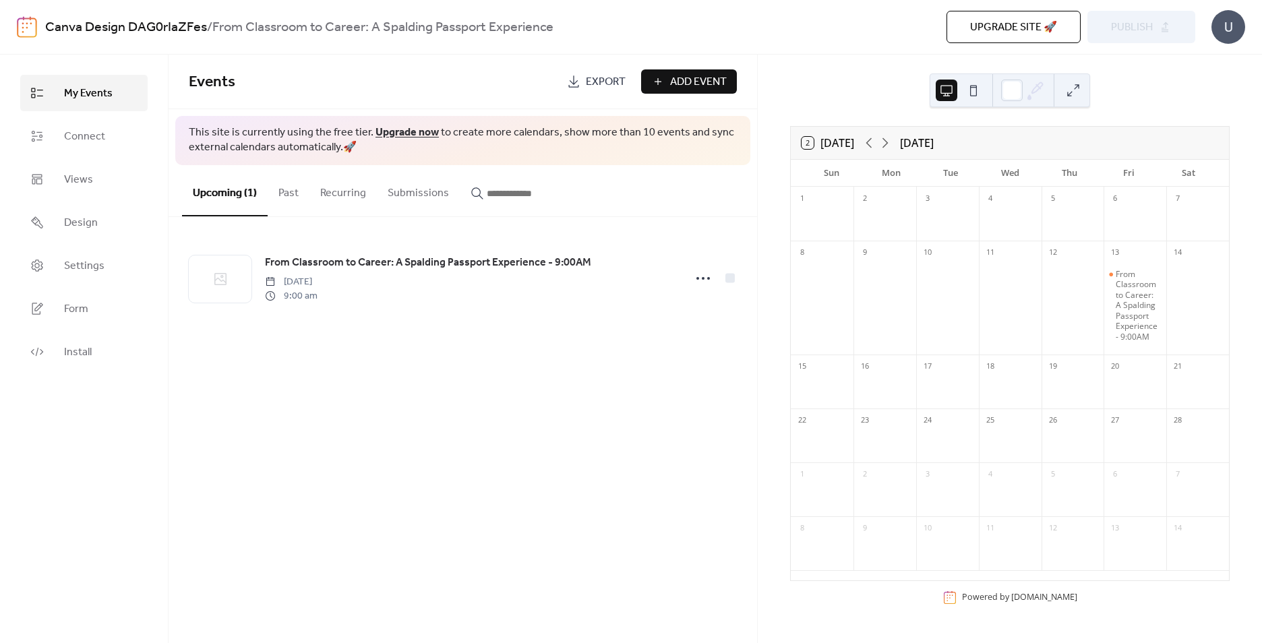
click at [545, 378] on div "Events Export Add Event This site is currently using the free tier. Upgrade now…" at bounding box center [463, 349] width 589 height 589
click at [100, 349] on link "Install" at bounding box center [83, 352] width 127 height 36
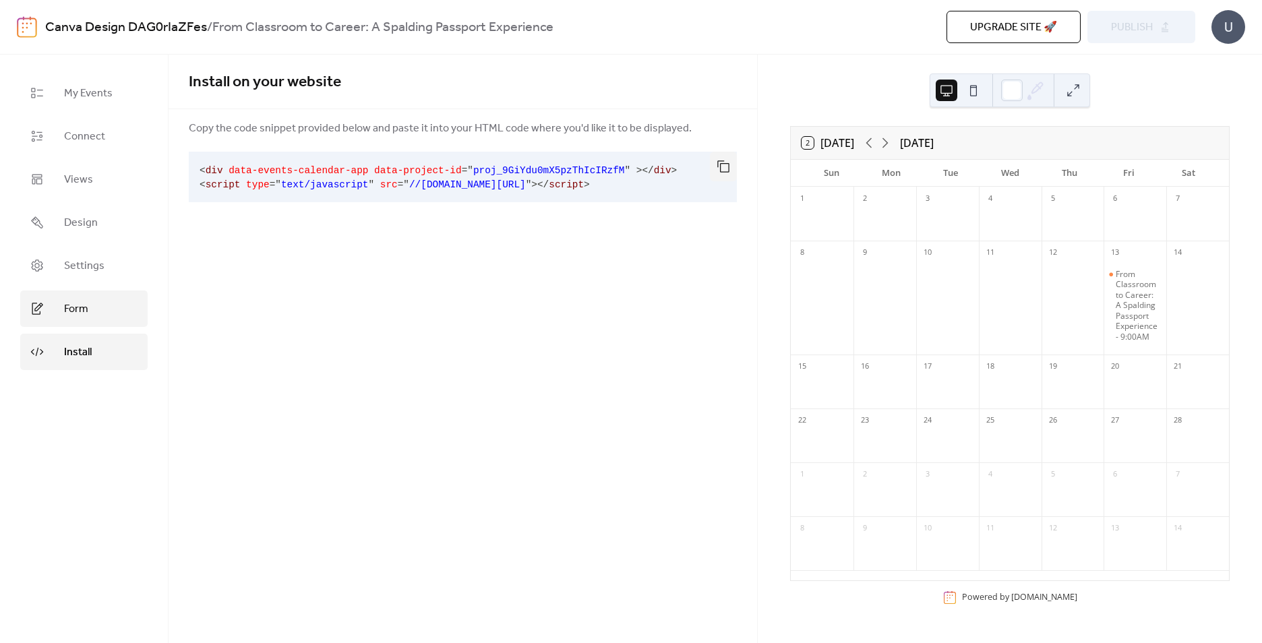
click at [69, 320] on link "Form" at bounding box center [83, 309] width 127 height 36
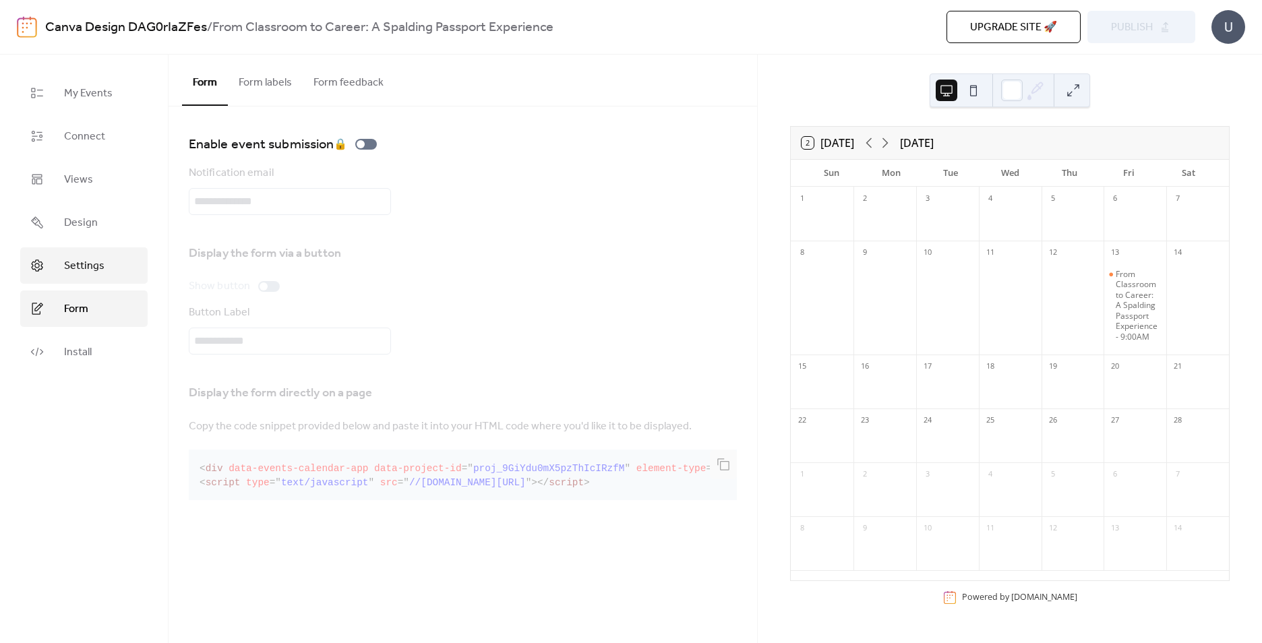
click at [84, 270] on span "Settings" at bounding box center [84, 266] width 40 height 16
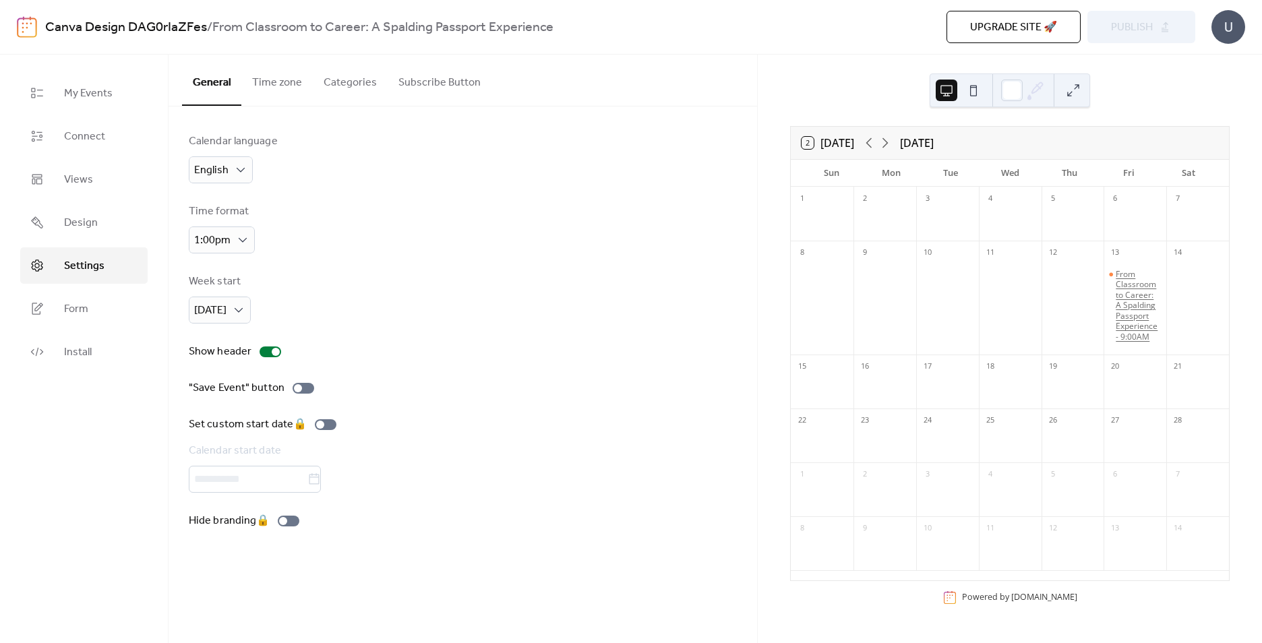
click at [1116, 294] on div "From Classroom to Career: A Spalding Passport Experience - 9:00AM" at bounding box center [1138, 305] width 45 height 73
click at [805, 405] on button "Close" at bounding box center [810, 407] width 42 height 18
click at [106, 109] on link "My Events" at bounding box center [83, 93] width 127 height 36
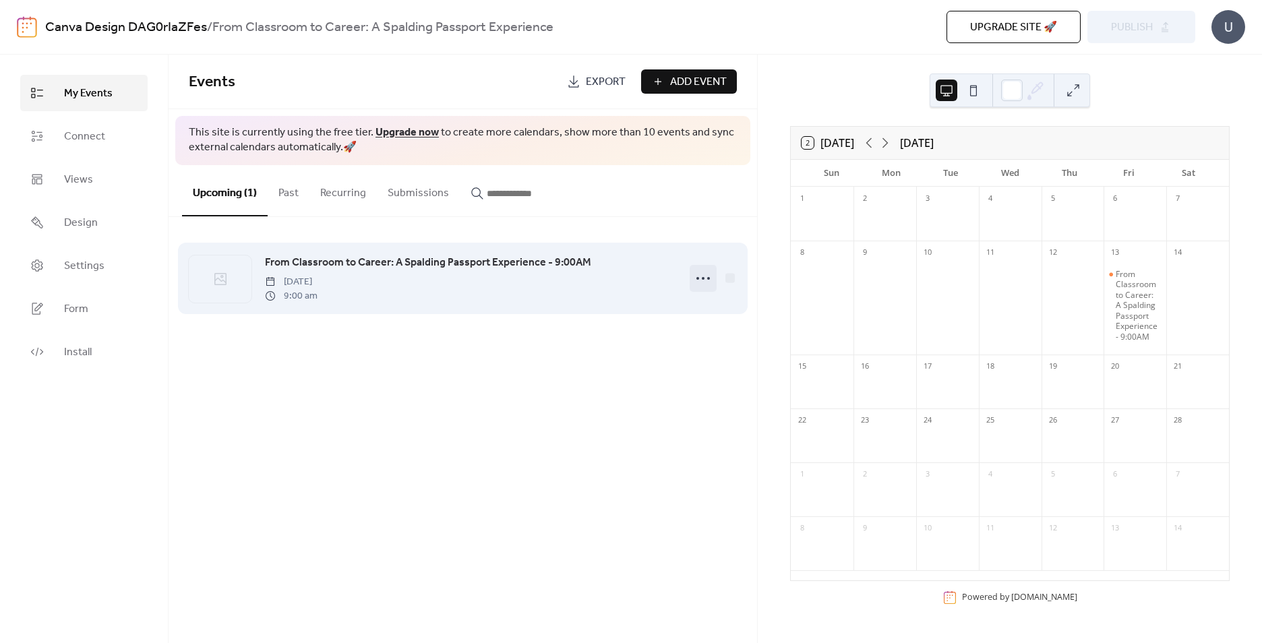
click at [709, 276] on icon at bounding box center [703, 279] width 22 height 22
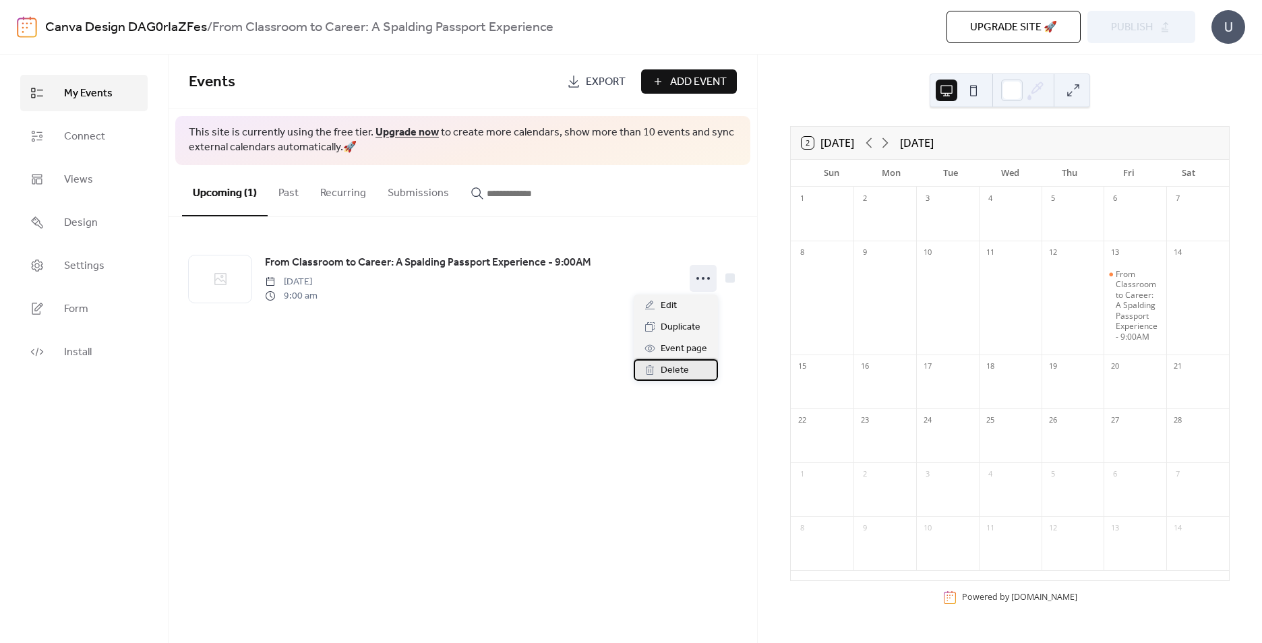
click at [683, 374] on span "Delete" at bounding box center [675, 371] width 28 height 16
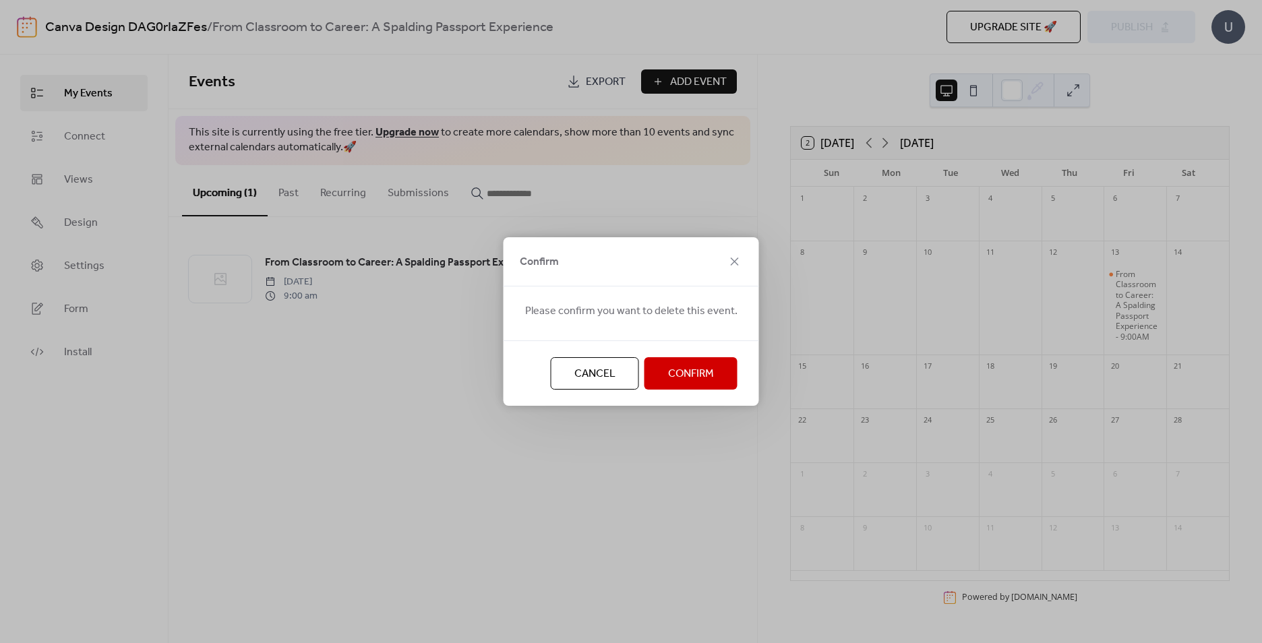
click at [660, 390] on div "Cancel Confirm" at bounding box center [632, 372] width 256 height 65
click at [676, 368] on span "Confirm" at bounding box center [691, 374] width 46 height 16
